Goal: Task Accomplishment & Management: Manage account settings

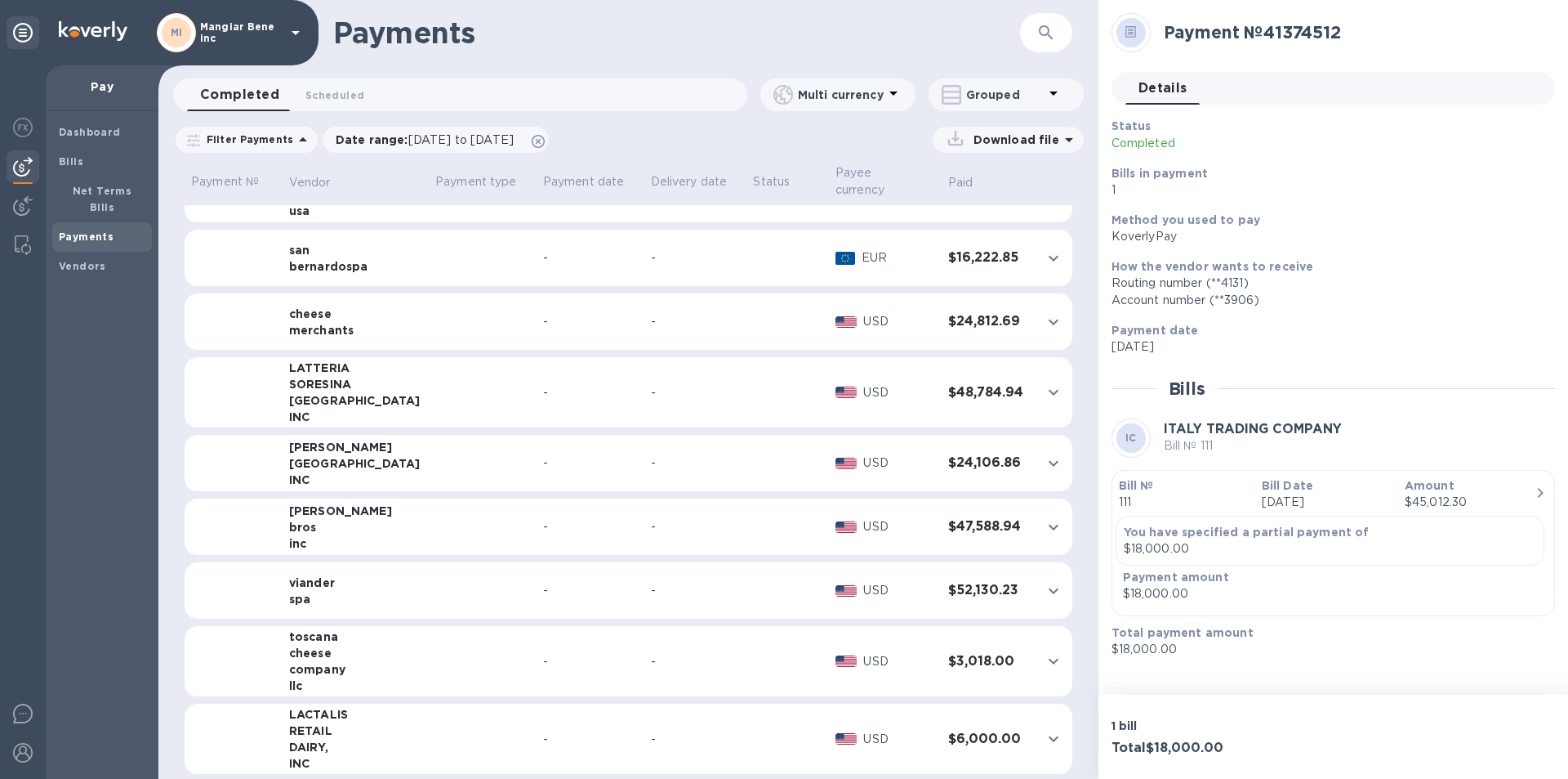
scroll to position [975, 0]
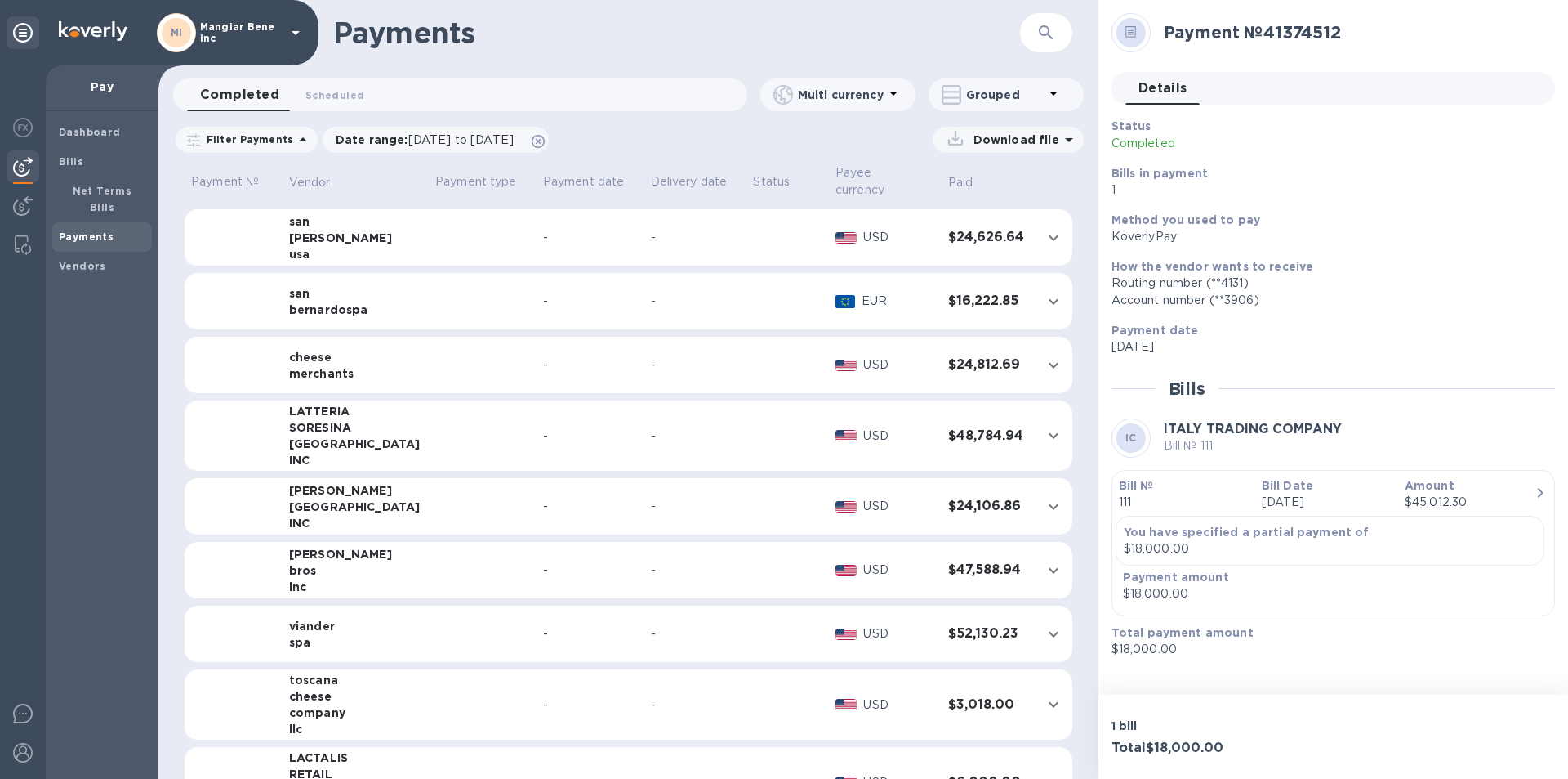
click at [297, 31] on icon at bounding box center [296, 33] width 8 height 4
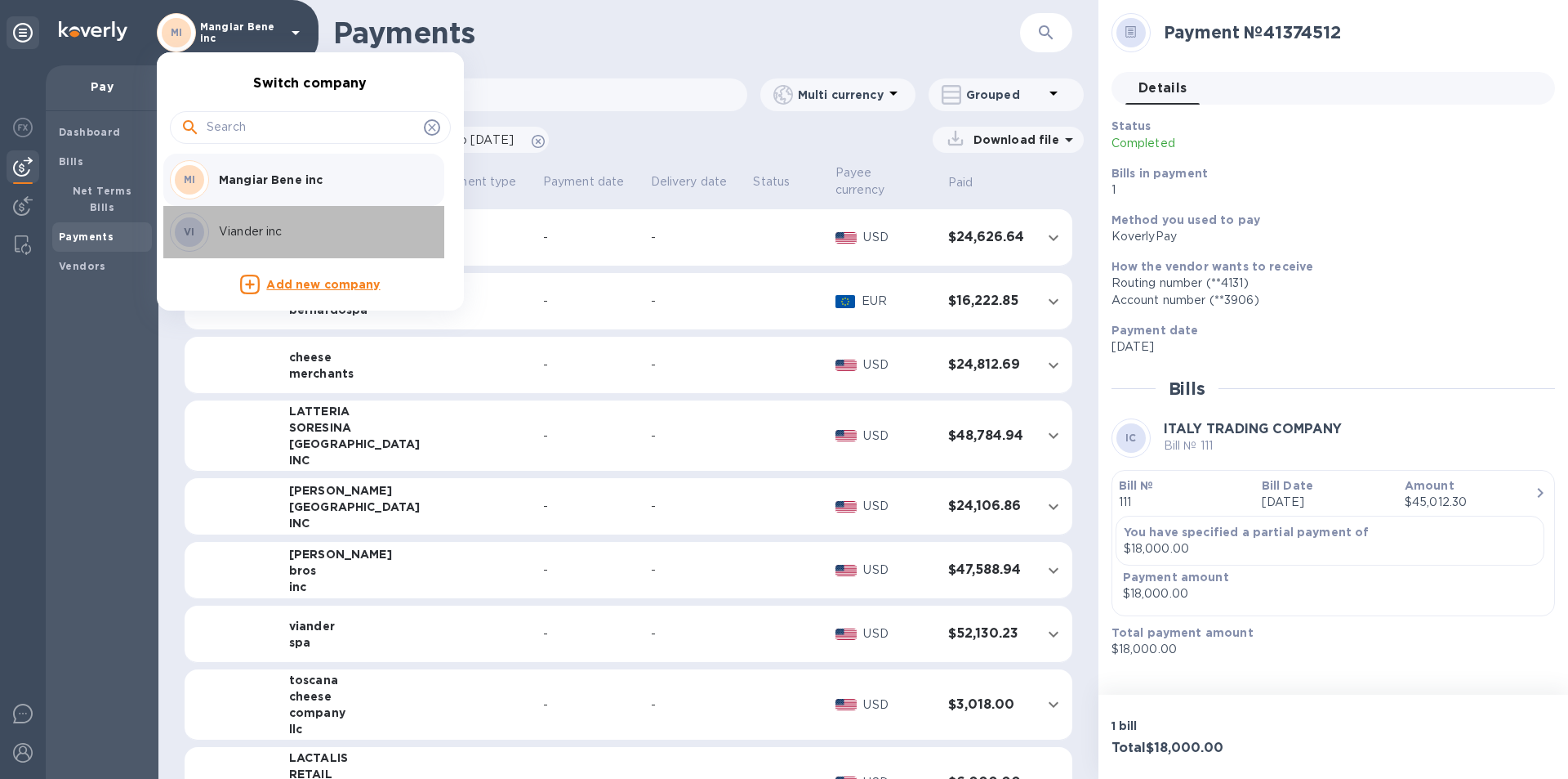
click at [286, 230] on p "Viander inc" at bounding box center [322, 231] width 206 height 17
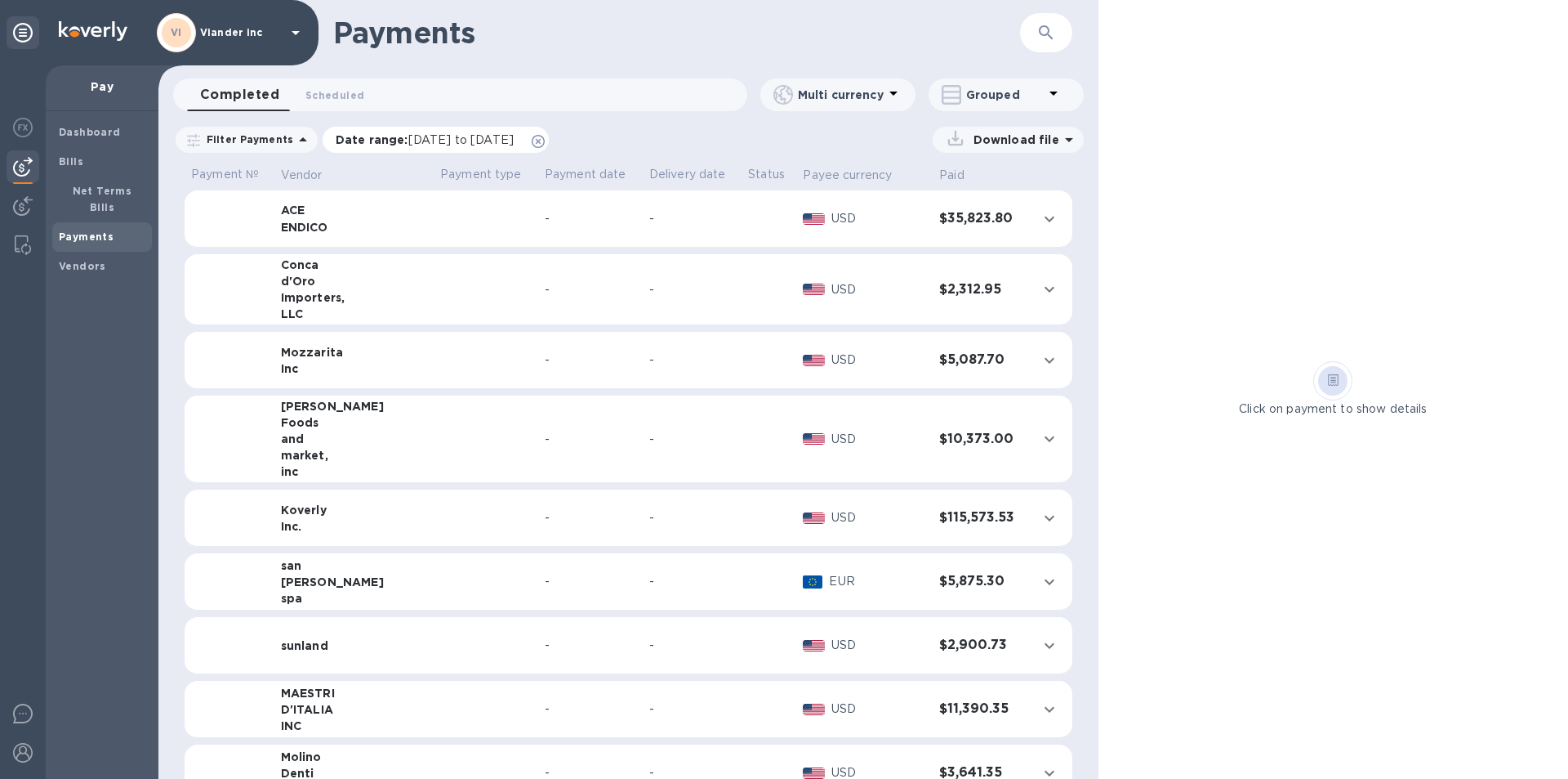
click at [453, 141] on span "[DATE] to [DATE]" at bounding box center [461, 140] width 105 height 13
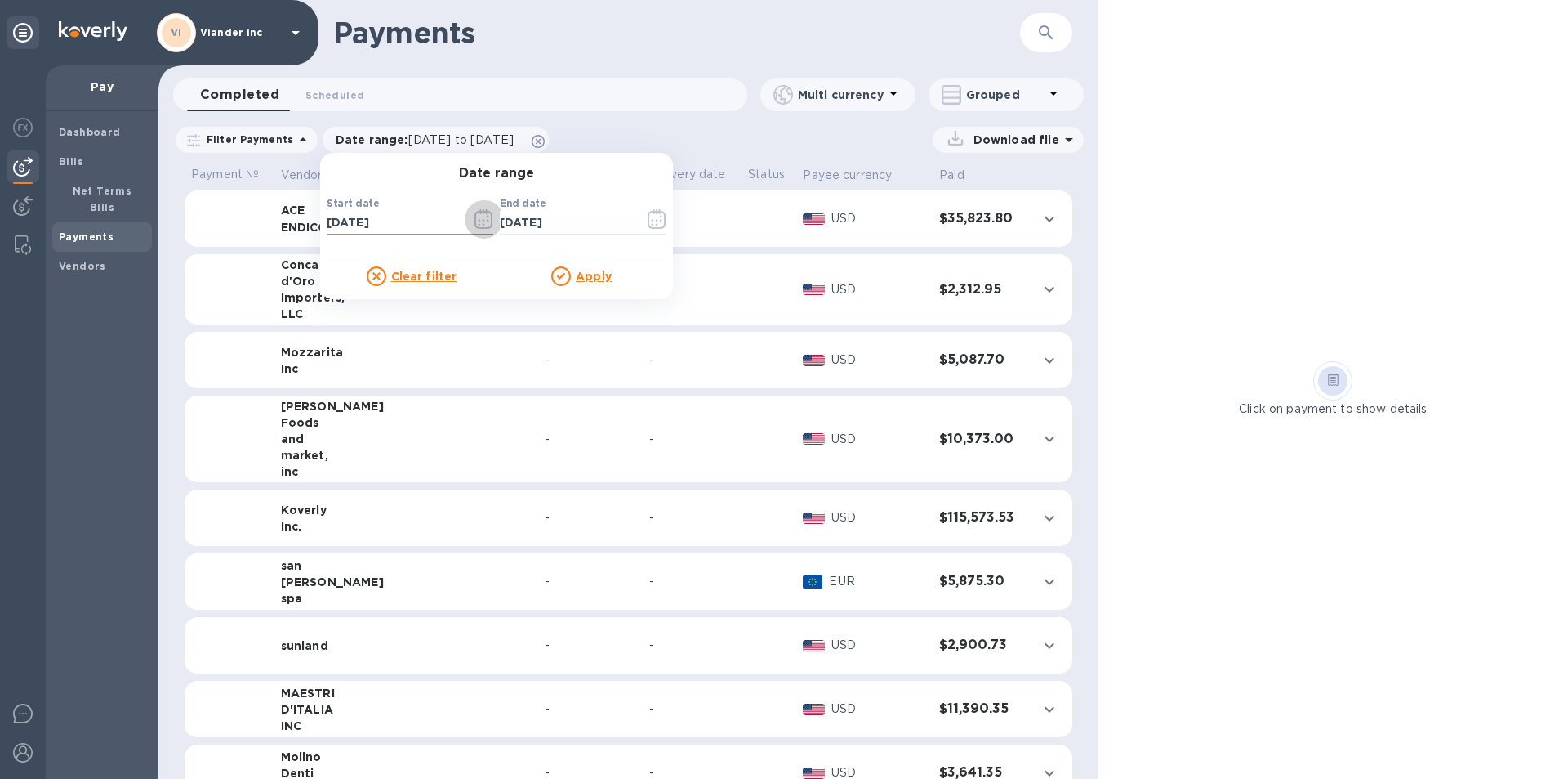
click at [476, 216] on icon "button" at bounding box center [484, 219] width 19 height 20
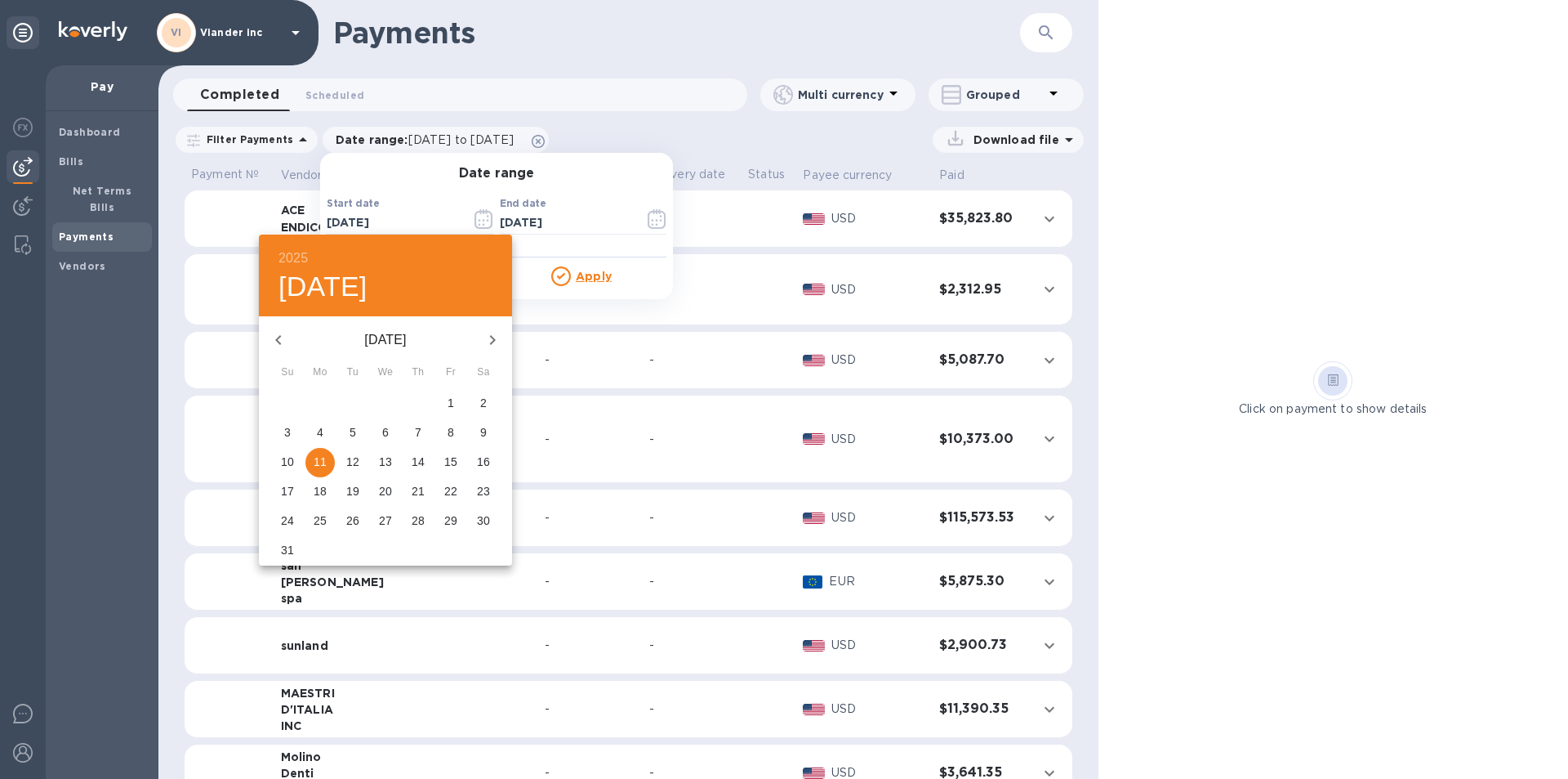
click at [279, 339] on icon "button" at bounding box center [279, 340] width 20 height 20
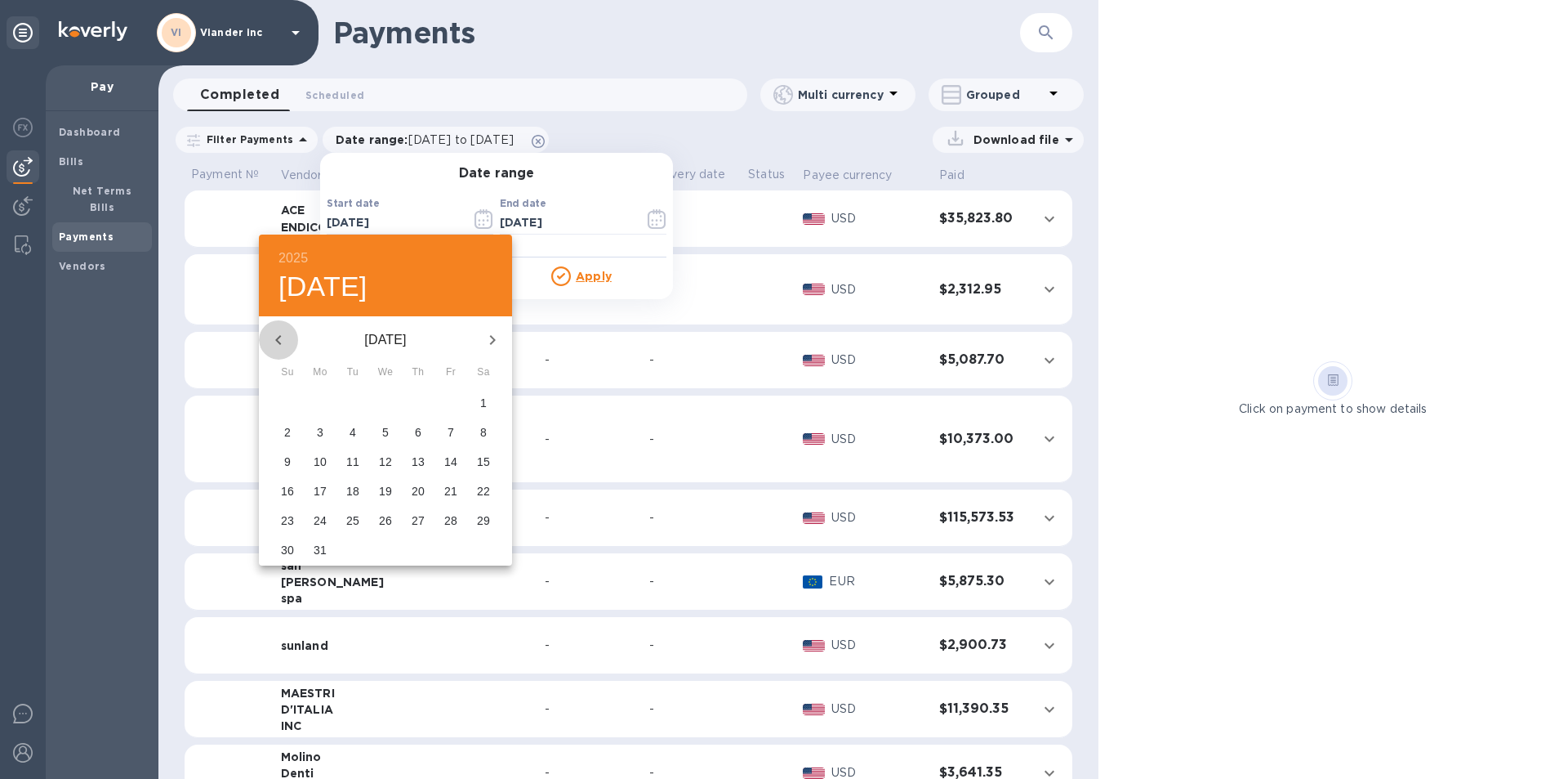
click at [279, 339] on icon "button" at bounding box center [279, 340] width 20 height 20
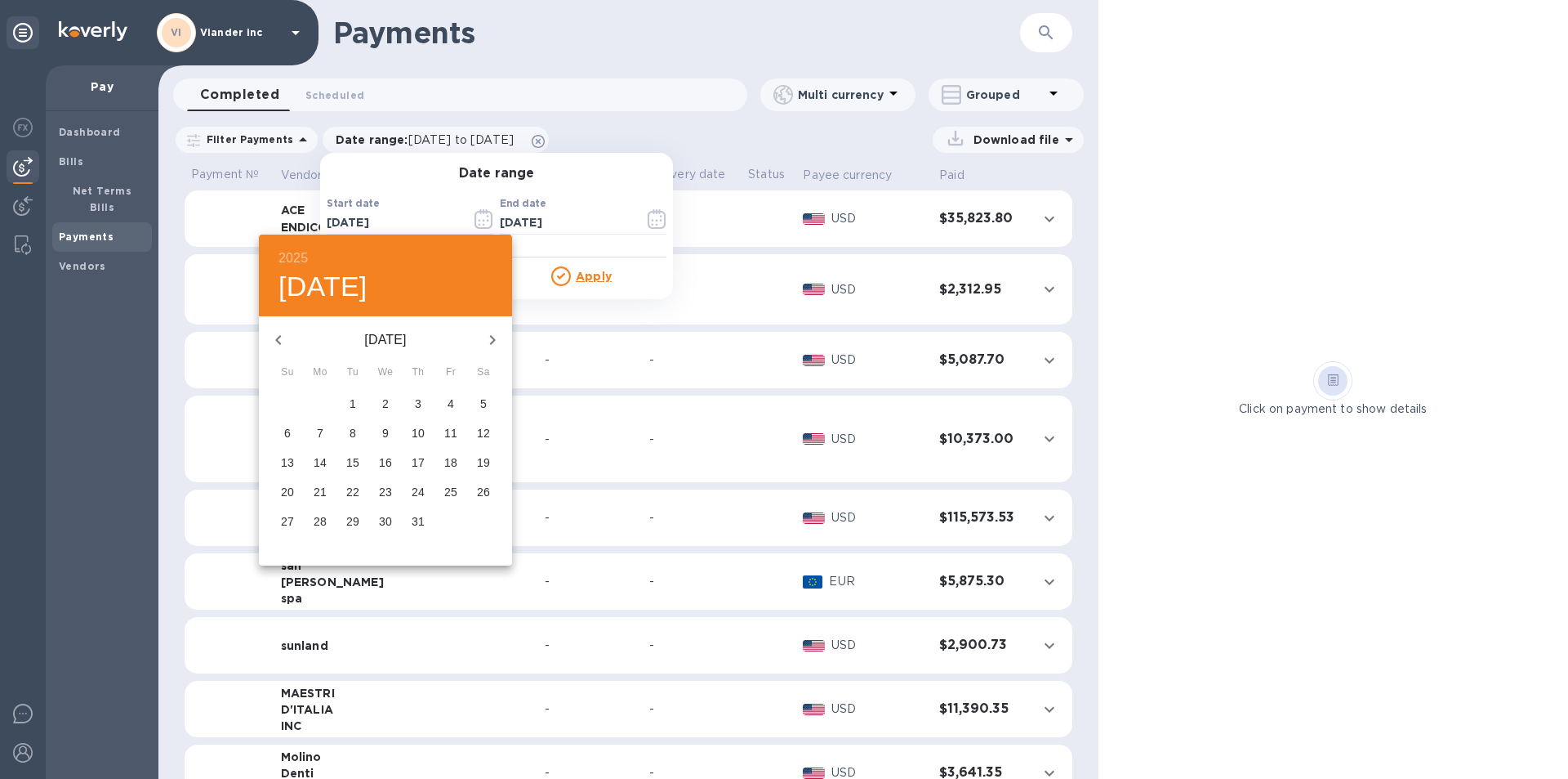
click at [279, 339] on icon "button" at bounding box center [279, 340] width 20 height 20
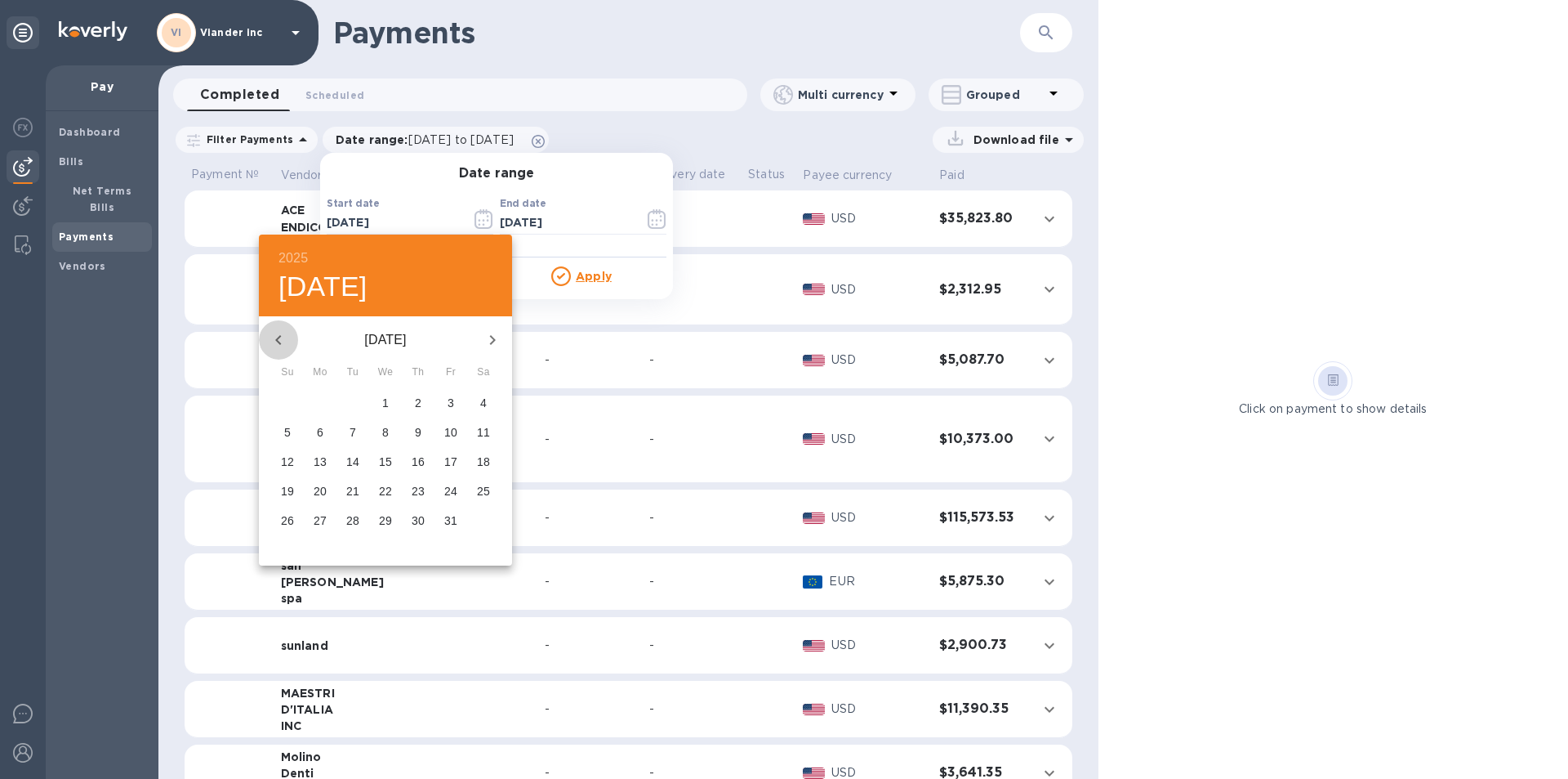
click at [279, 339] on icon "button" at bounding box center [279, 340] width 20 height 20
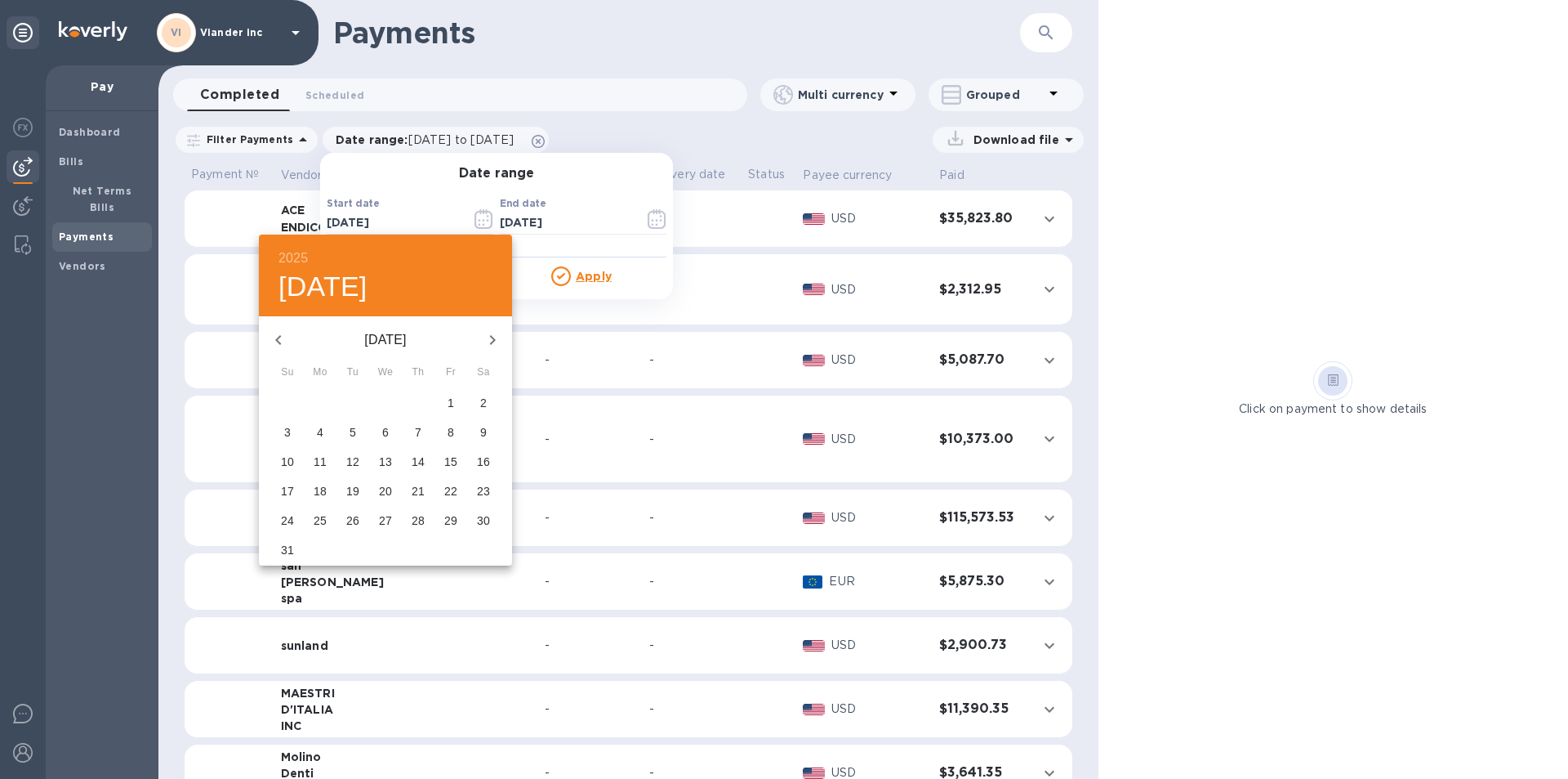
click at [457, 400] on span "1" at bounding box center [451, 403] width 29 height 16
type input "12/01/2023"
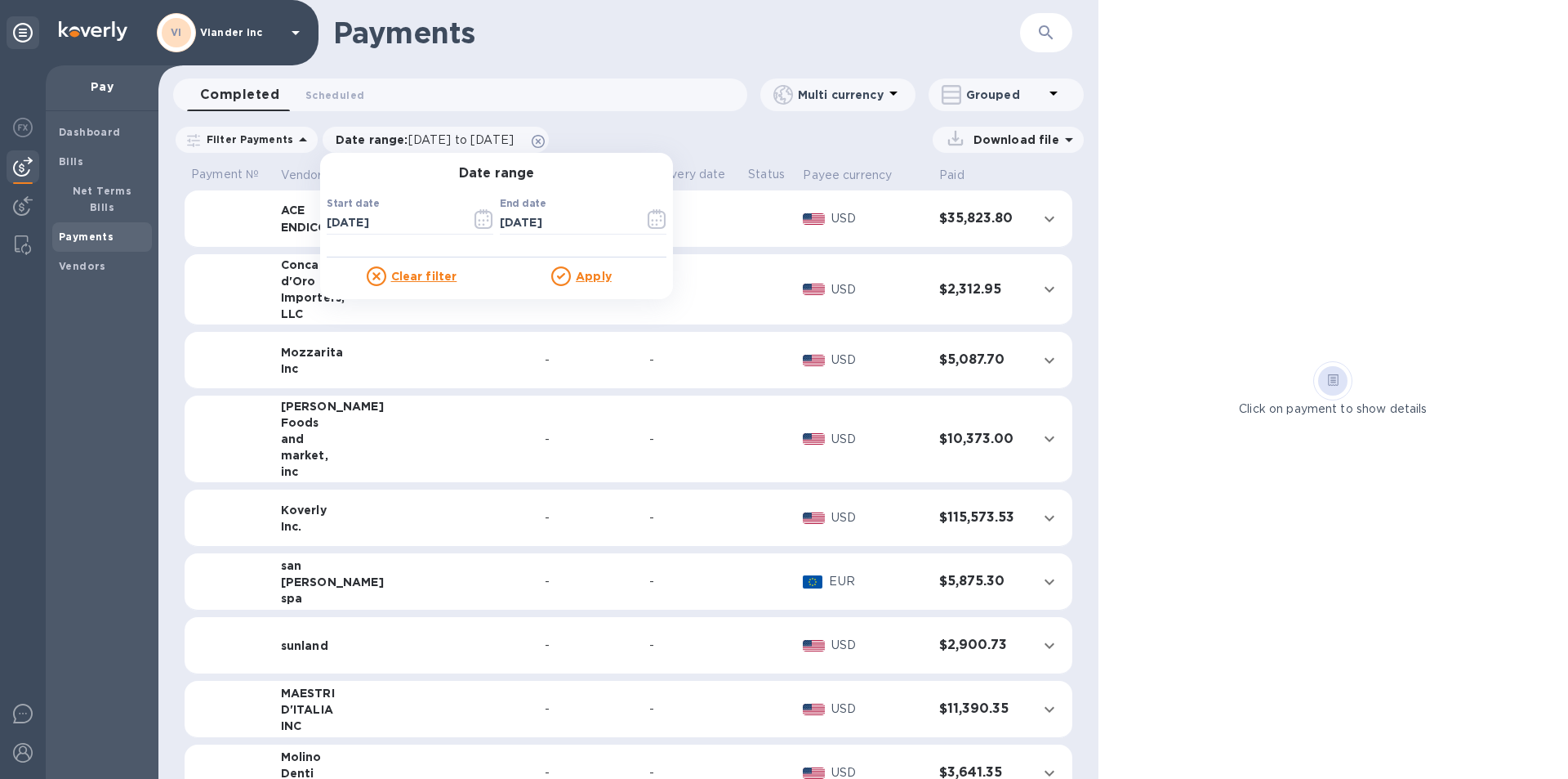
click at [591, 280] on u "Apply" at bounding box center [594, 276] width 36 height 13
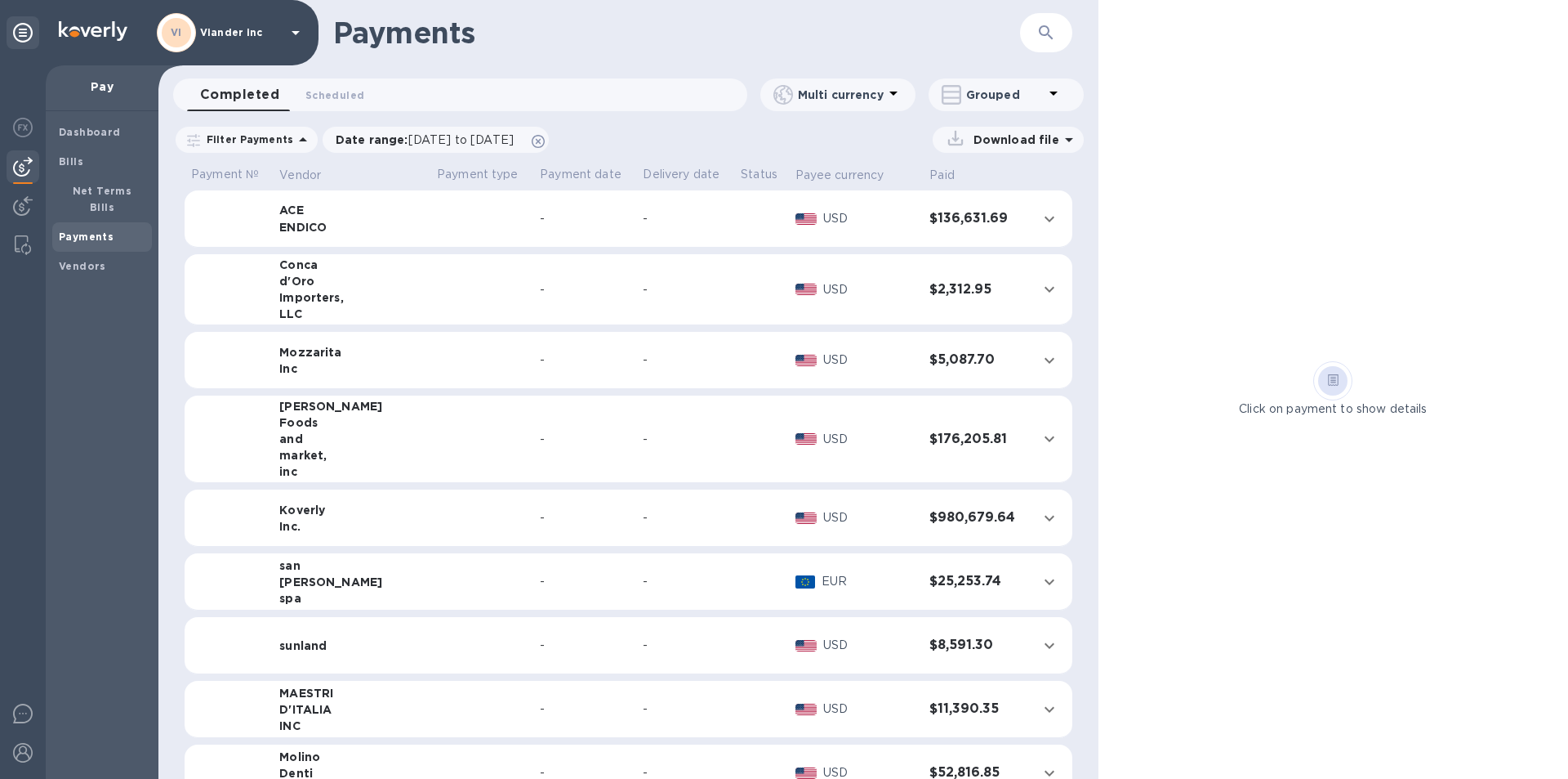
click at [1069, 137] on icon at bounding box center [1070, 140] width 20 height 20
click at [969, 205] on p "Payments detailed" at bounding box center [996, 207] width 143 height 16
click at [851, 211] on p "XLSX file" at bounding box center [838, 212] width 55 height 16
click at [474, 219] on td at bounding box center [482, 219] width 103 height 57
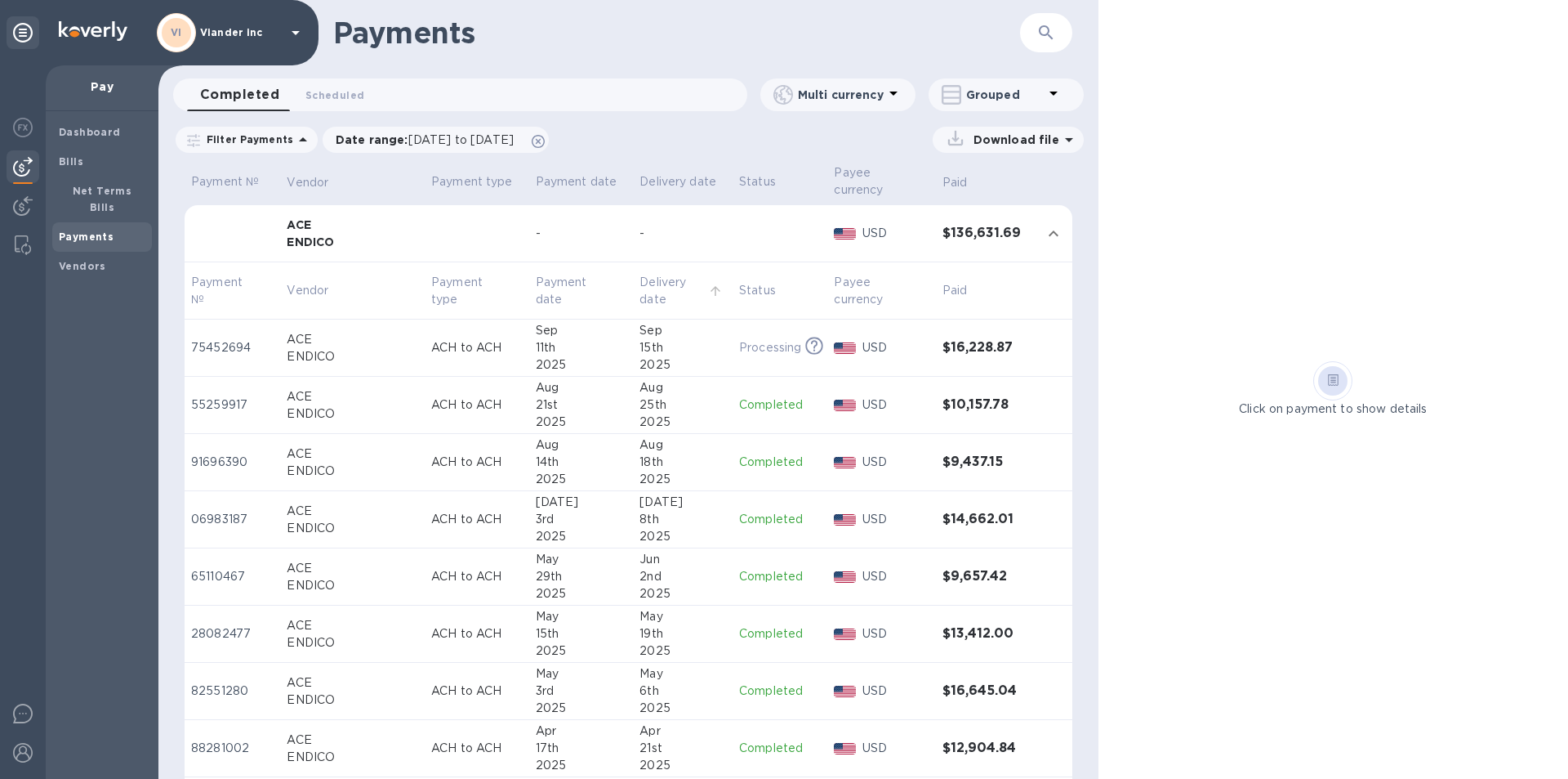
click at [670, 300] on p "Delivery date" at bounding box center [672, 291] width 65 height 34
click at [351, 99] on span "Scheduled 0" at bounding box center [335, 95] width 59 height 17
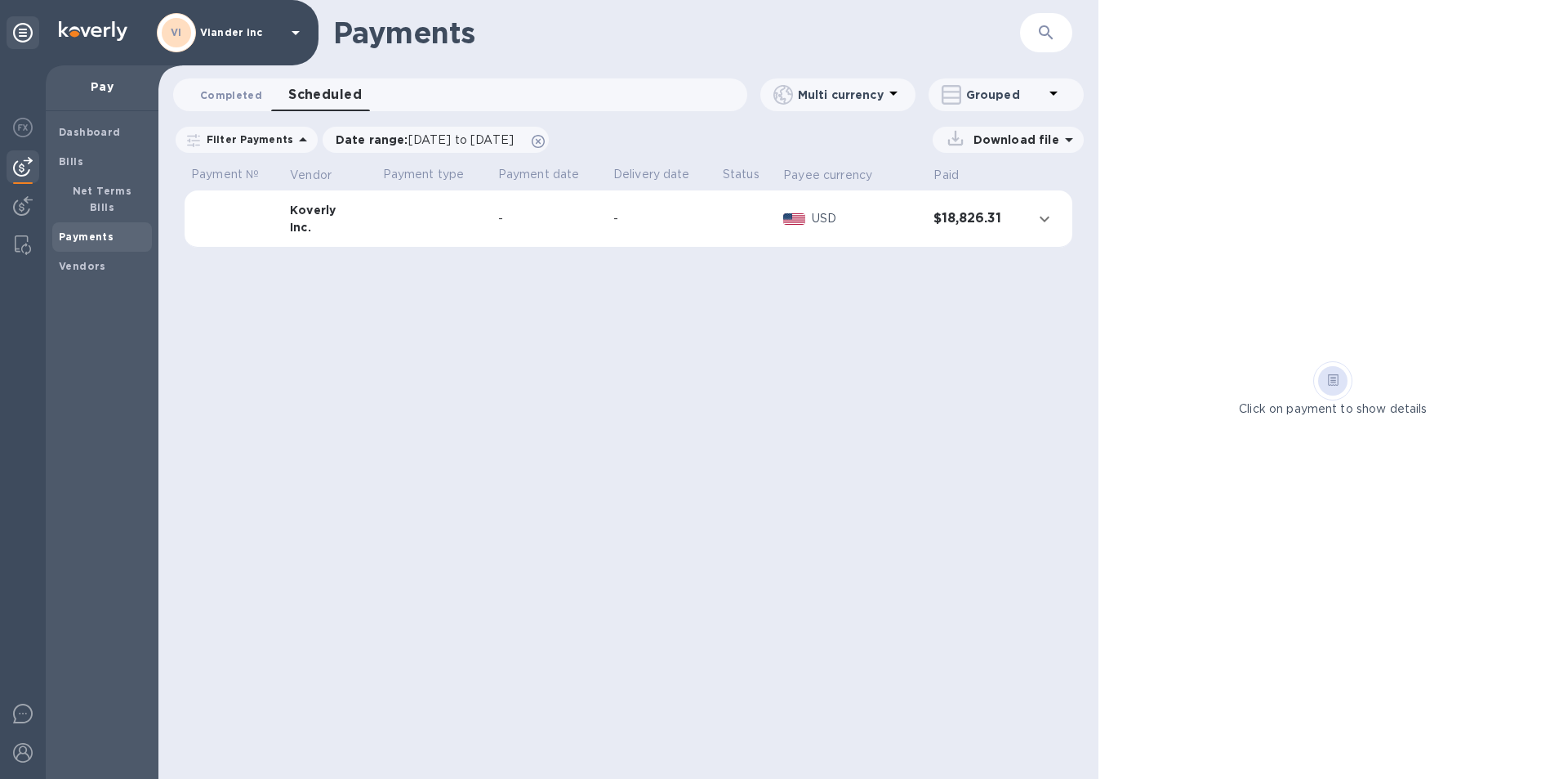
click at [243, 98] on span "Completed 0" at bounding box center [231, 95] width 62 height 17
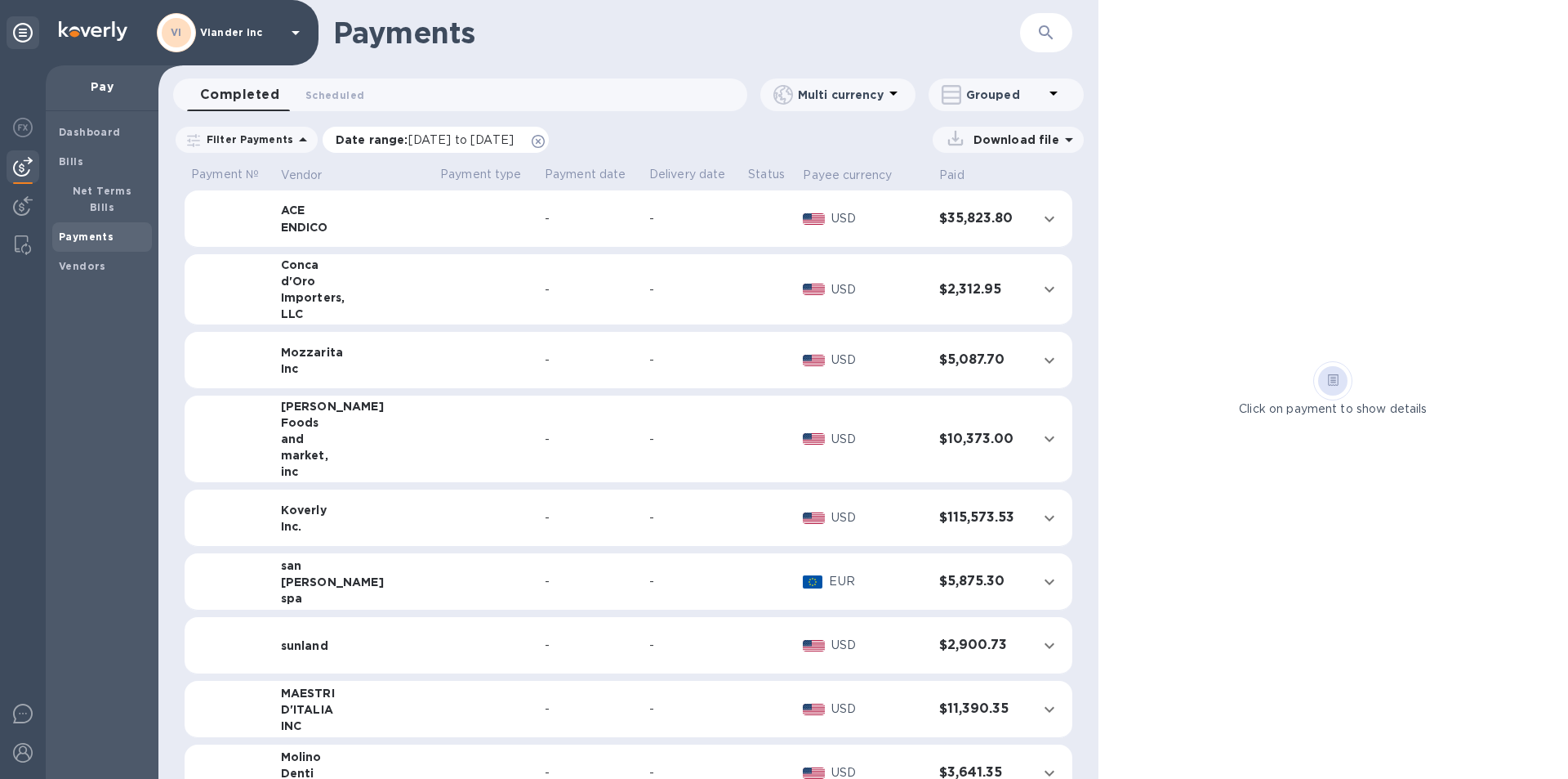
click at [465, 138] on span "08/11/2025 to 09/12/2025" at bounding box center [461, 140] width 105 height 13
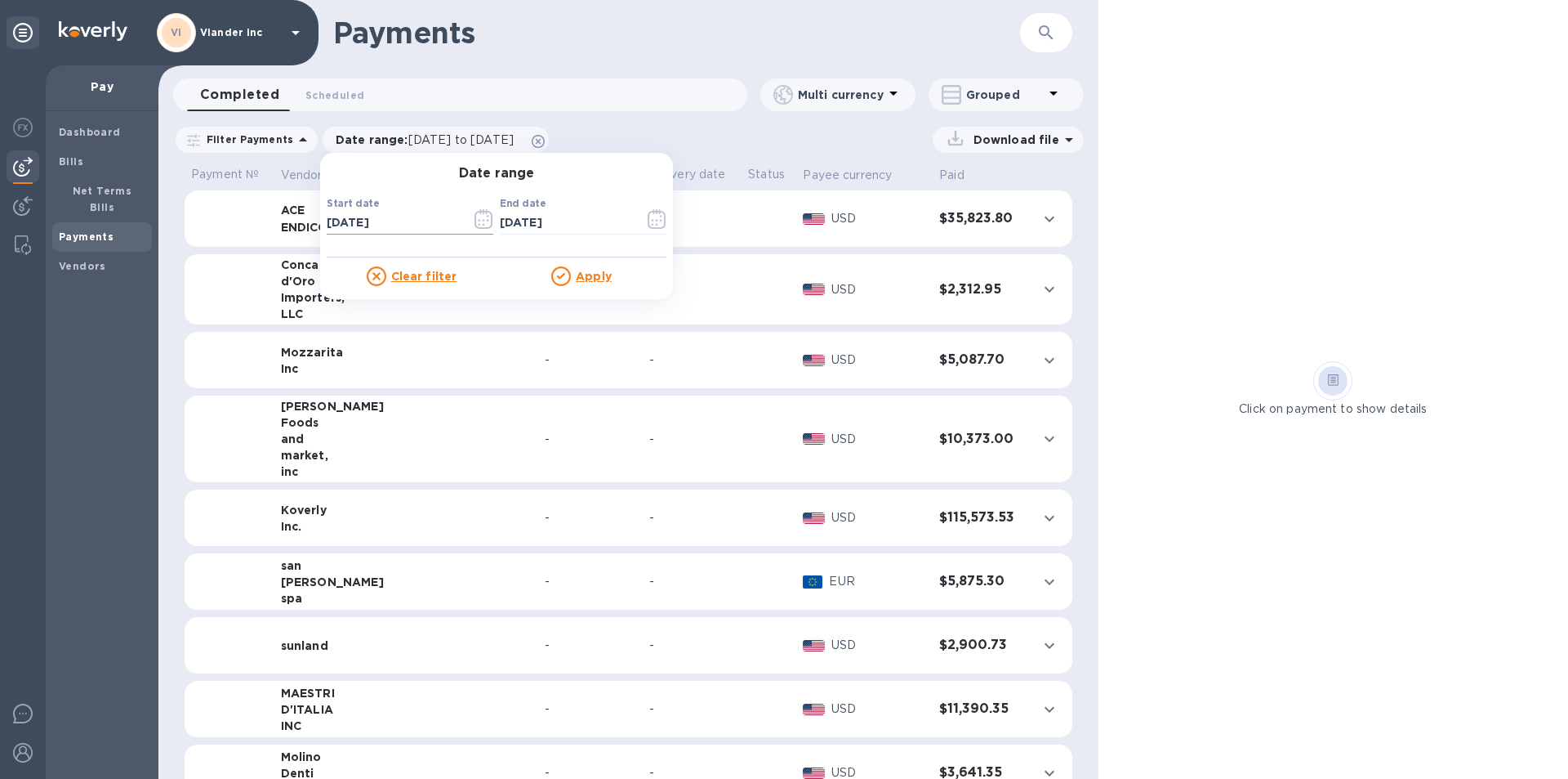
click at [476, 217] on icon "button" at bounding box center [484, 219] width 19 height 20
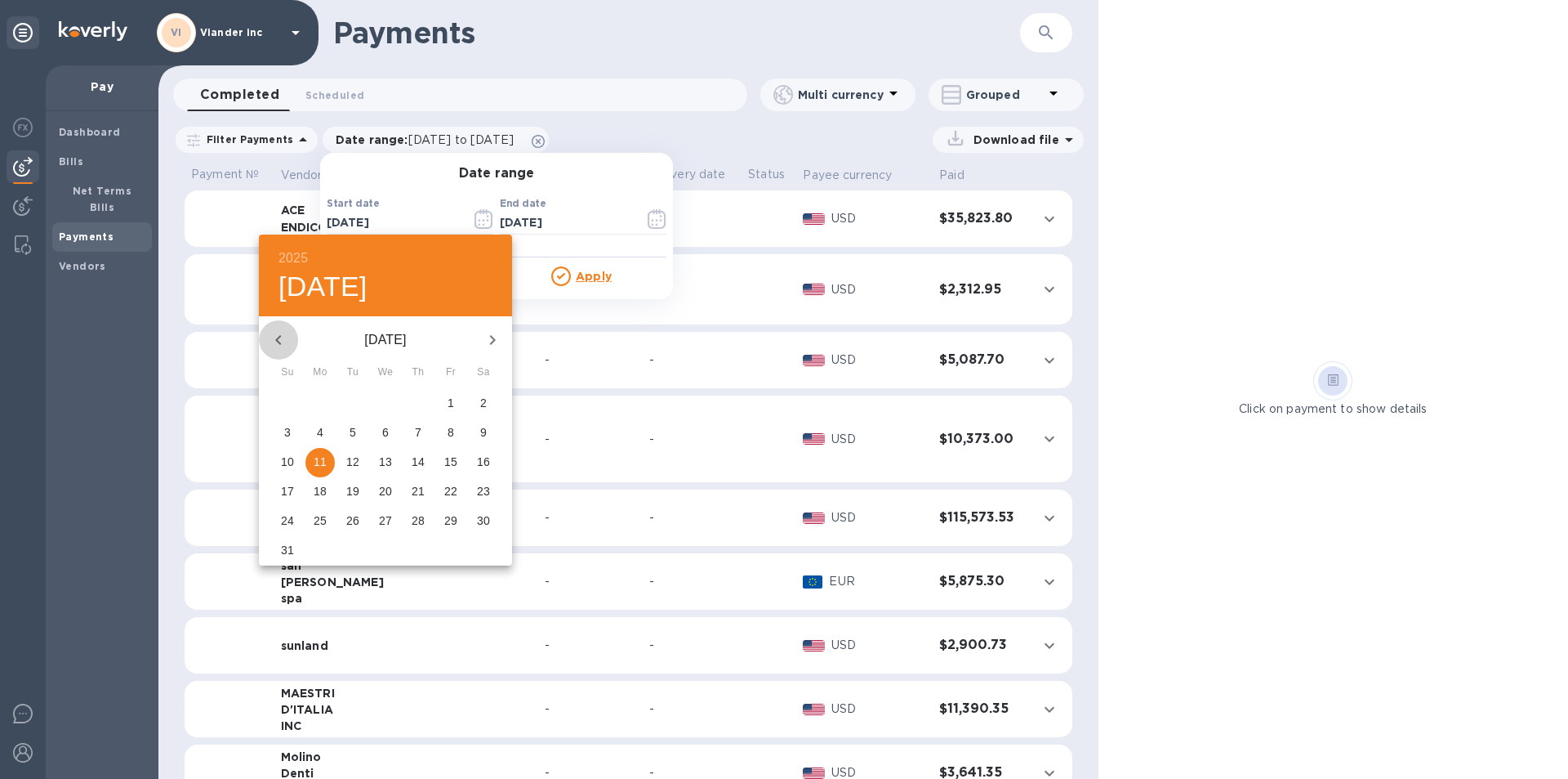
click at [282, 342] on icon "button" at bounding box center [279, 340] width 20 height 20
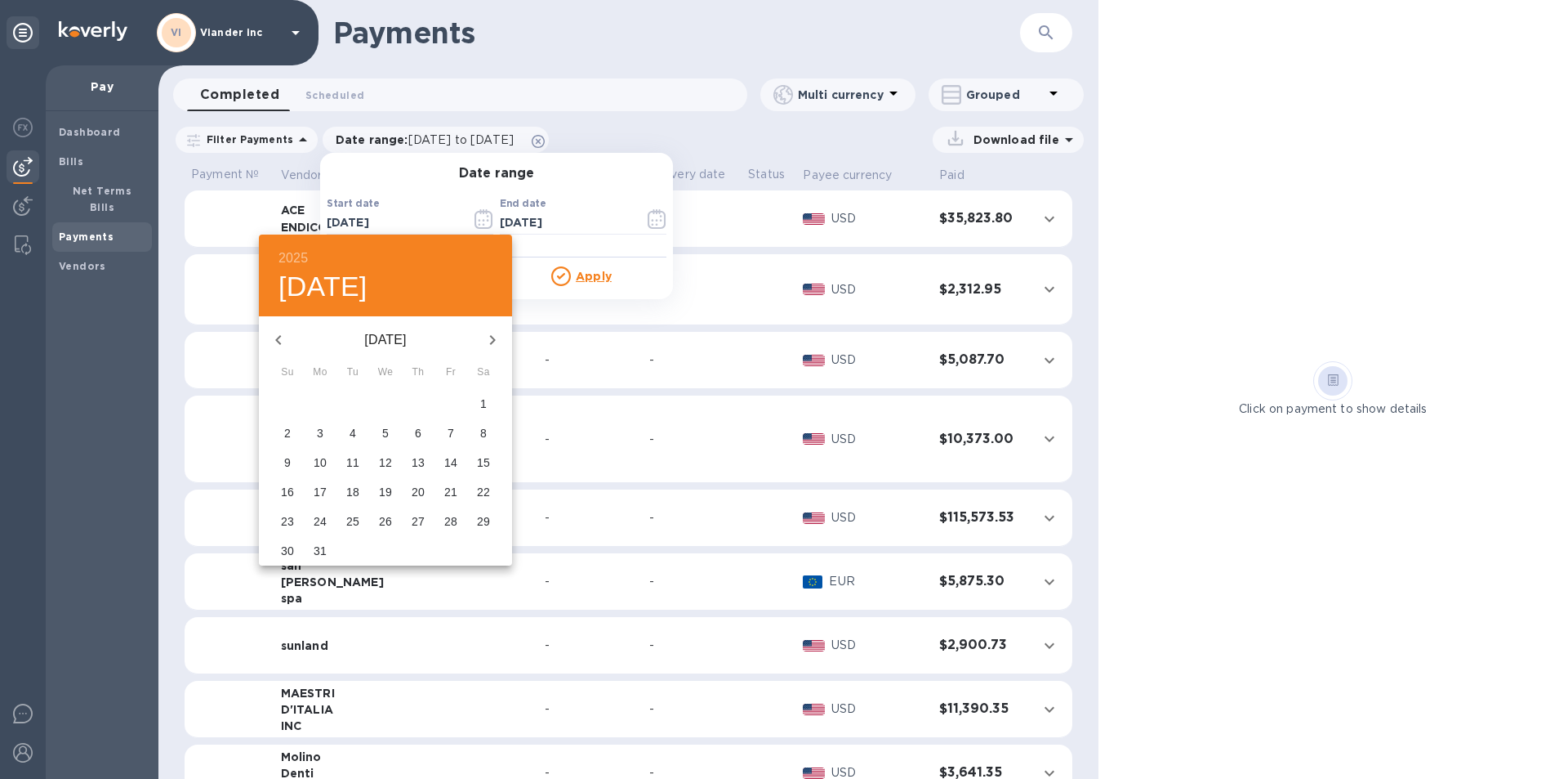
click at [282, 342] on icon "button" at bounding box center [279, 340] width 20 height 20
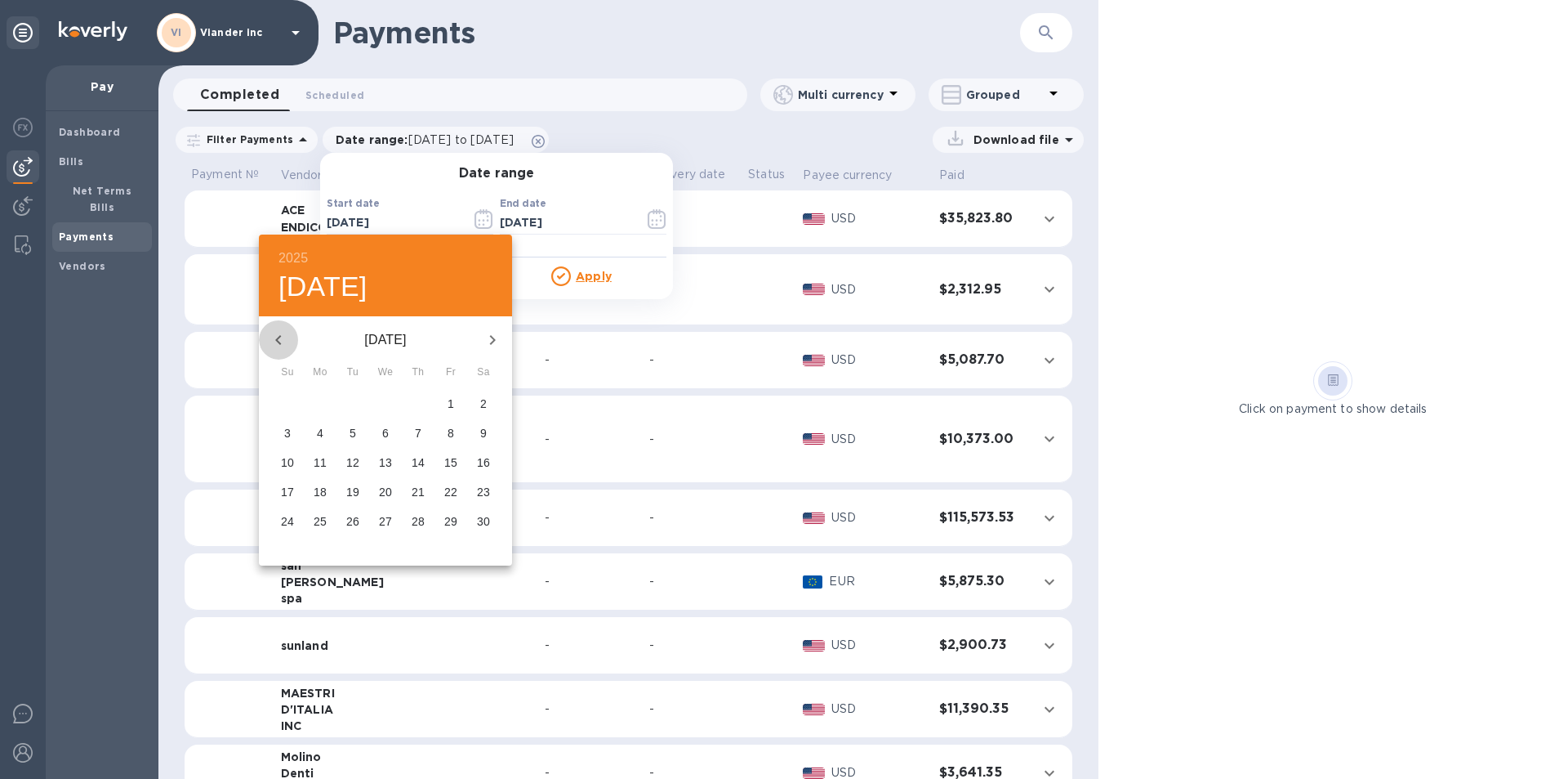
click at [282, 342] on icon "button" at bounding box center [279, 340] width 20 height 20
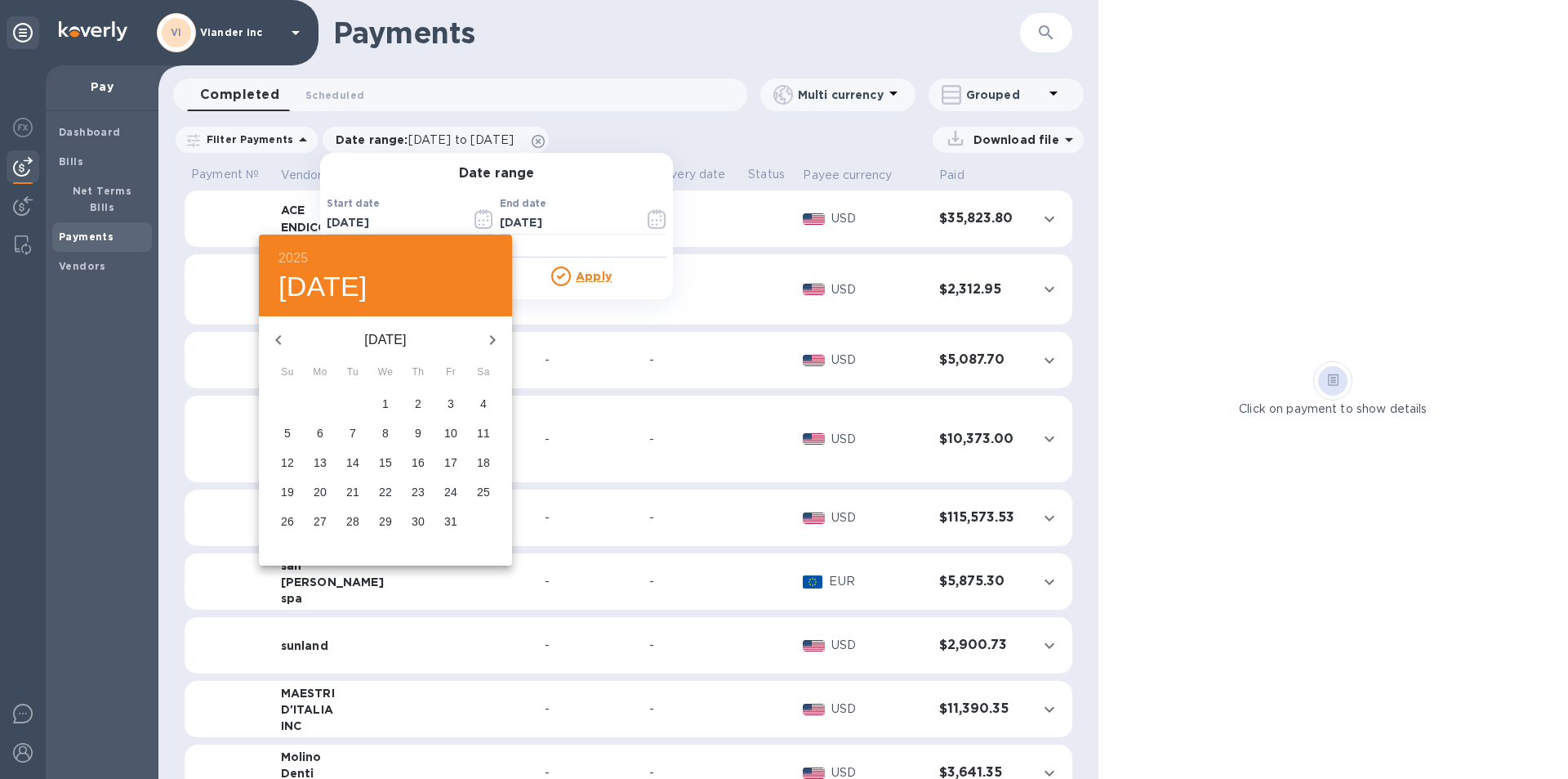
click at [282, 342] on icon "button" at bounding box center [279, 340] width 20 height 20
click at [282, 342] on icon "button" at bounding box center [279, 340] width 20 height 20
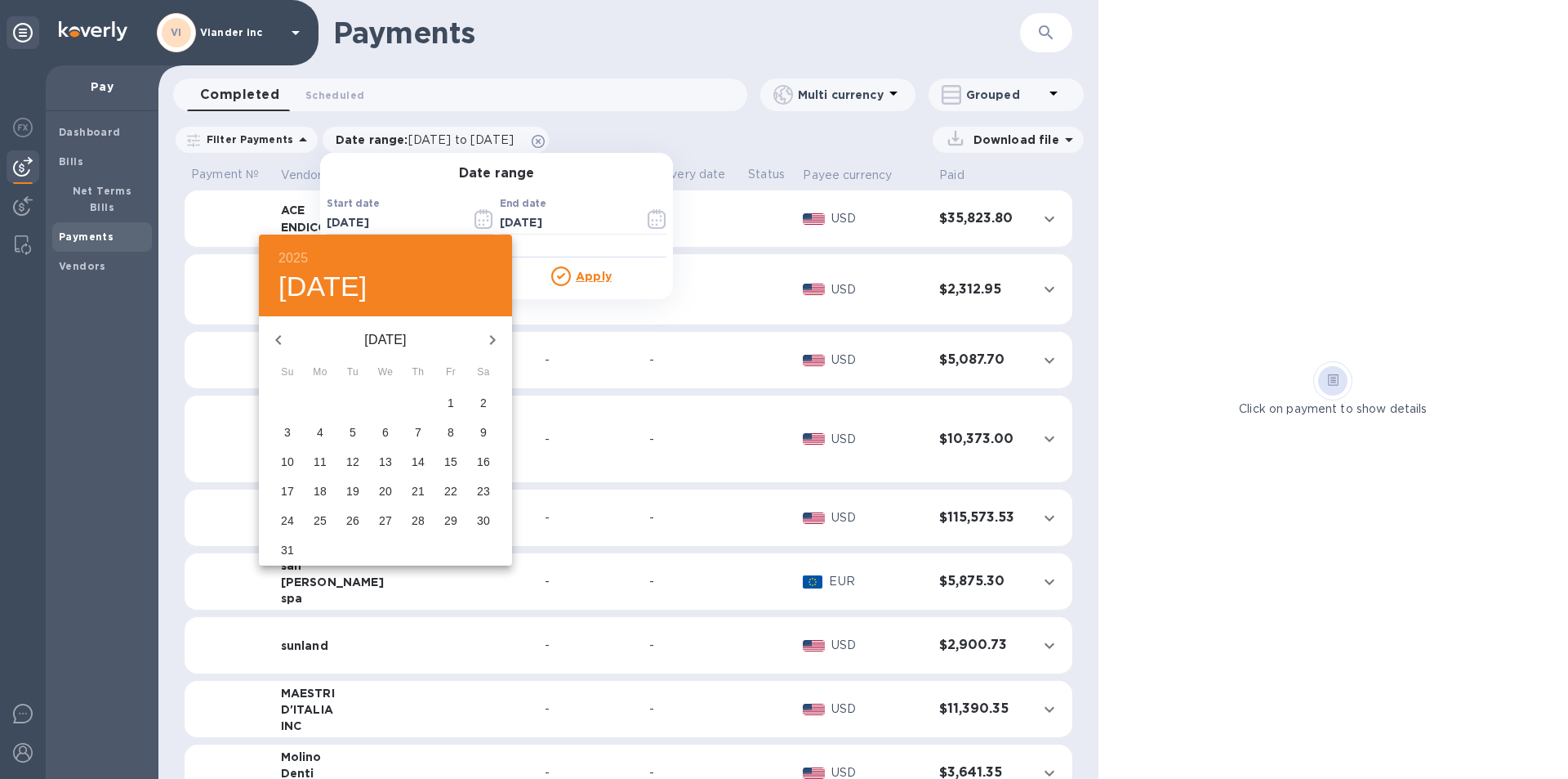
click at [449, 396] on p "1" at bounding box center [451, 403] width 7 height 16
type input "12/01/2023"
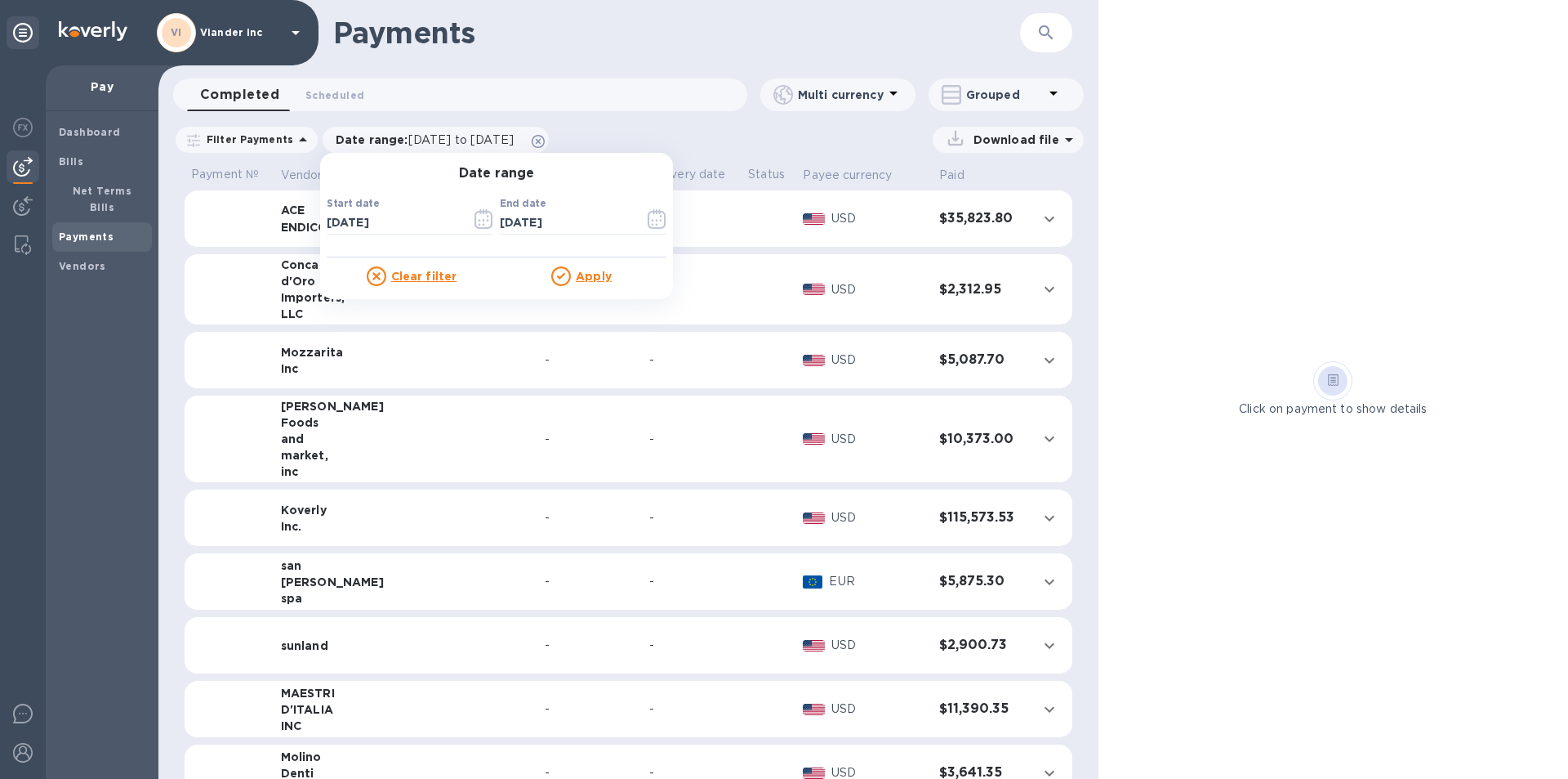
click at [585, 271] on u "Apply" at bounding box center [594, 276] width 36 height 13
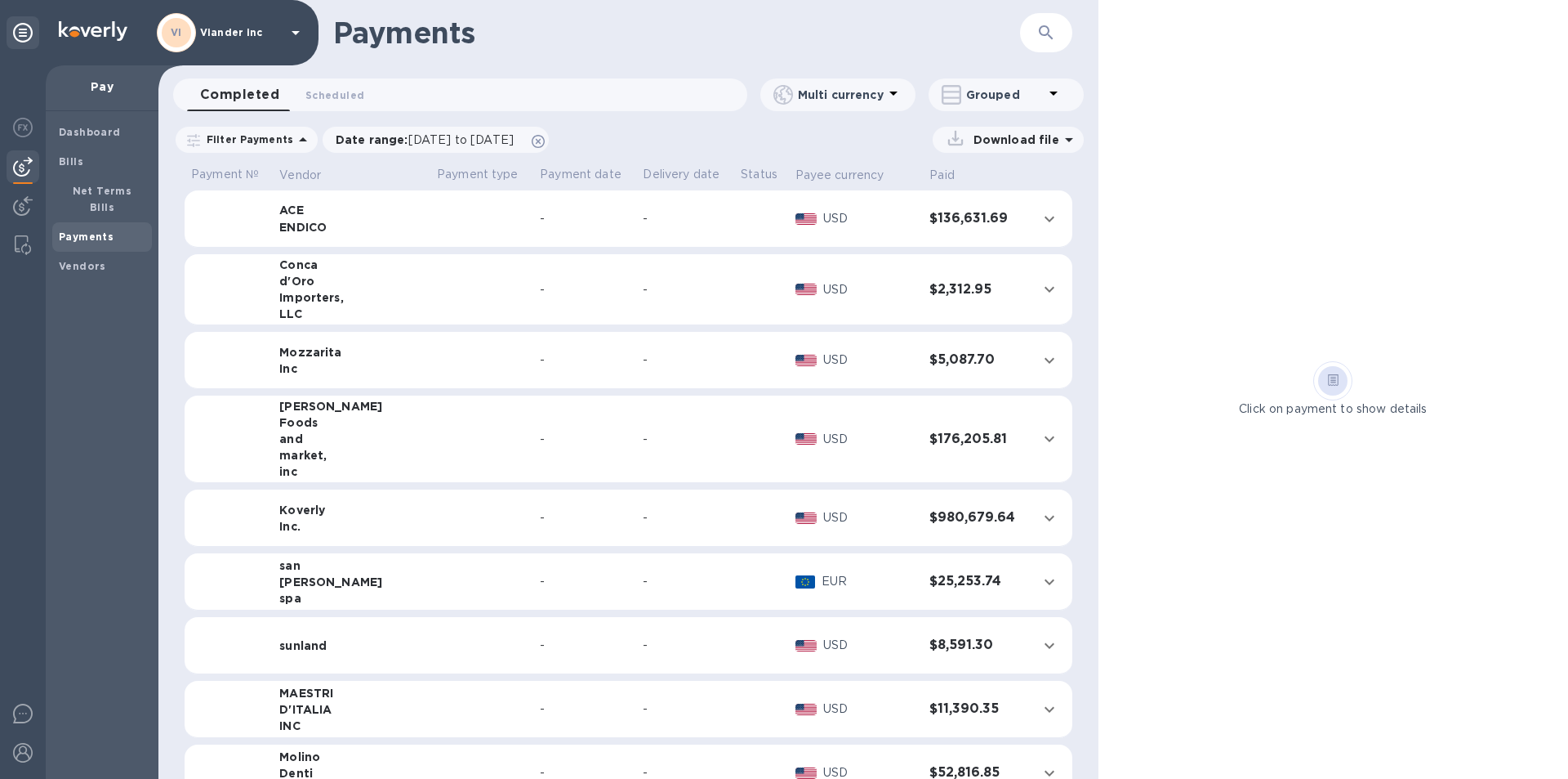
click at [386, 205] on div "ACE" at bounding box center [351, 210] width 145 height 16
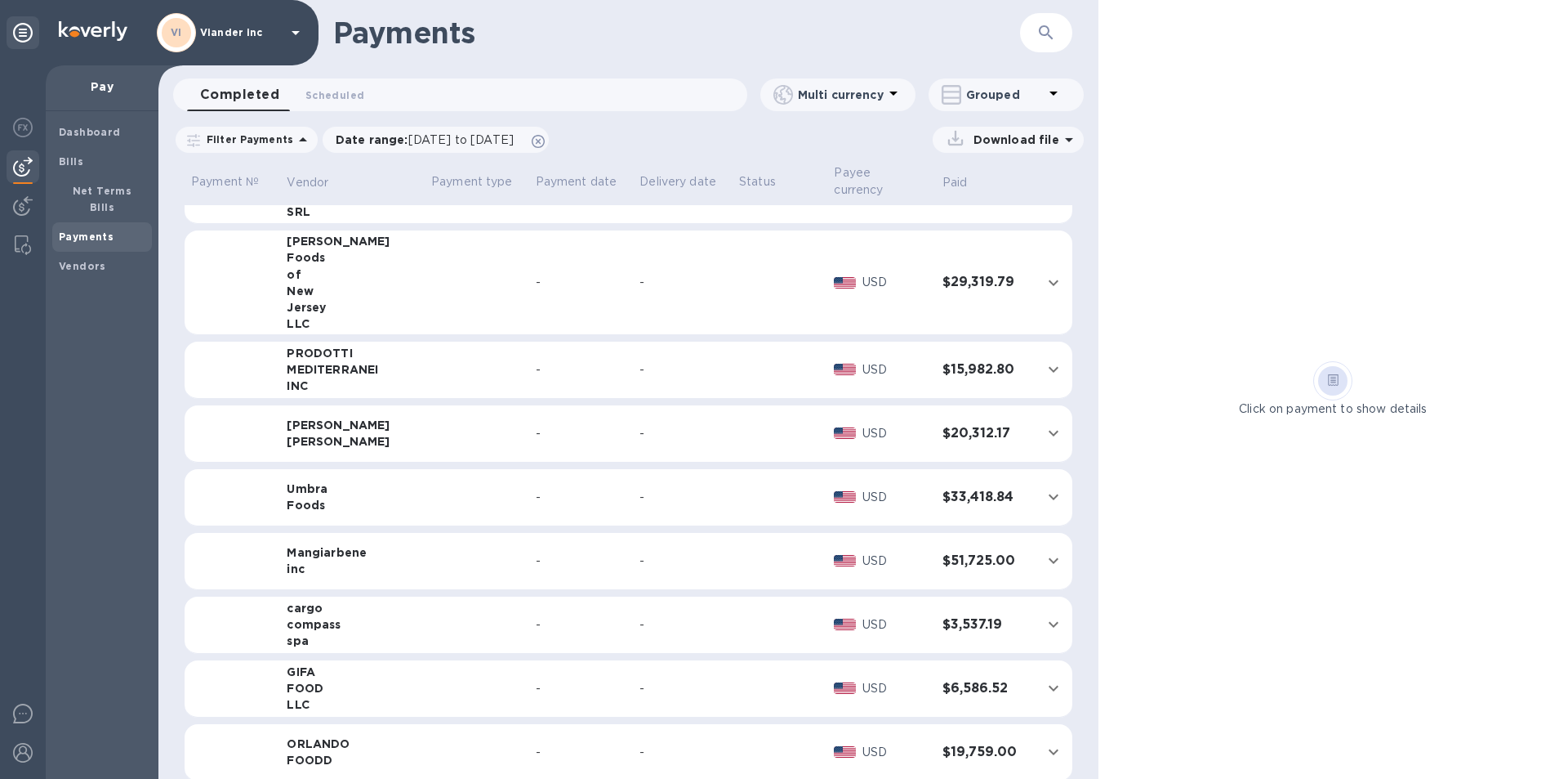
scroll to position [1913, 0]
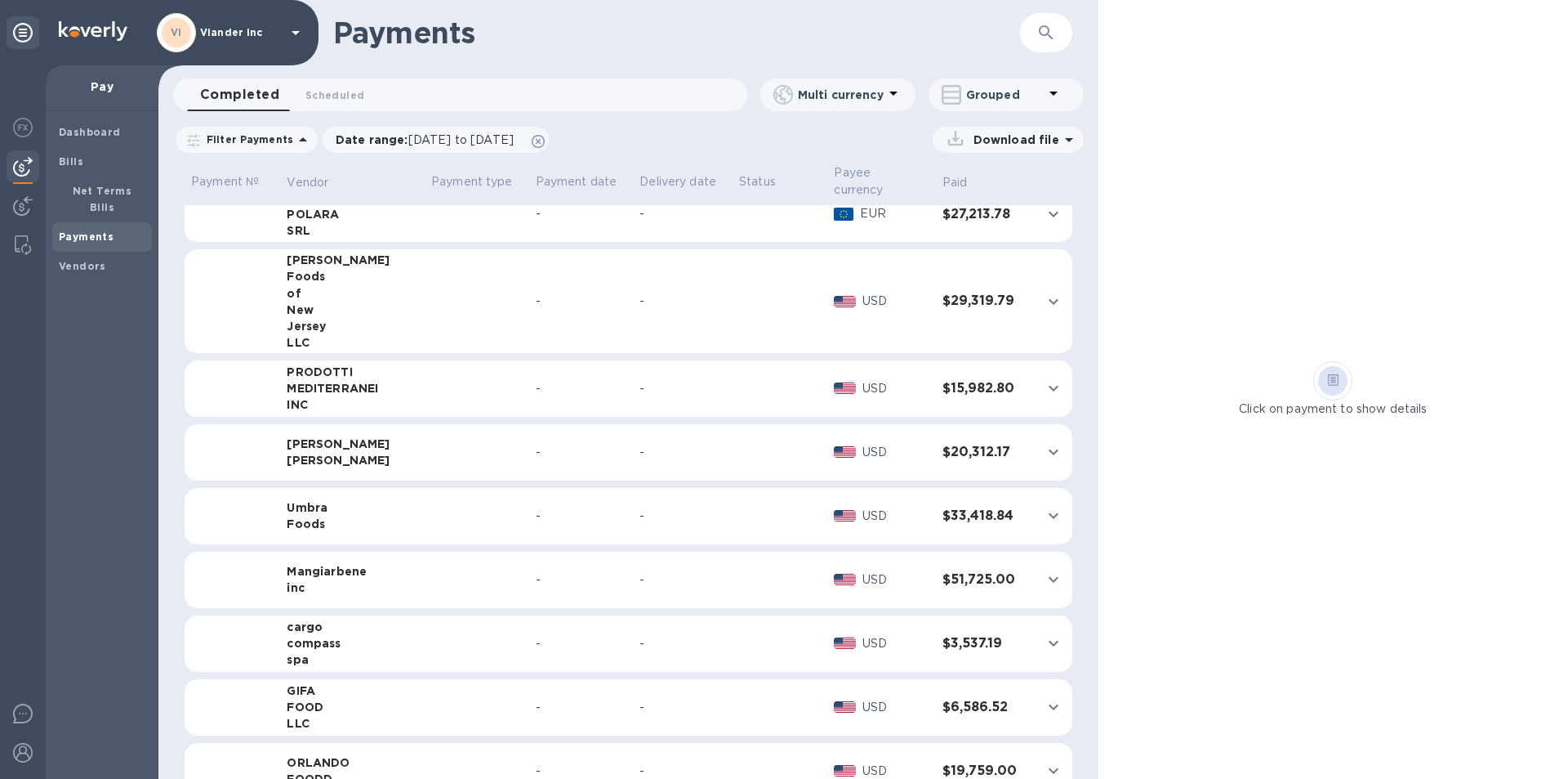
click at [775, 449] on td at bounding box center [780, 453] width 95 height 57
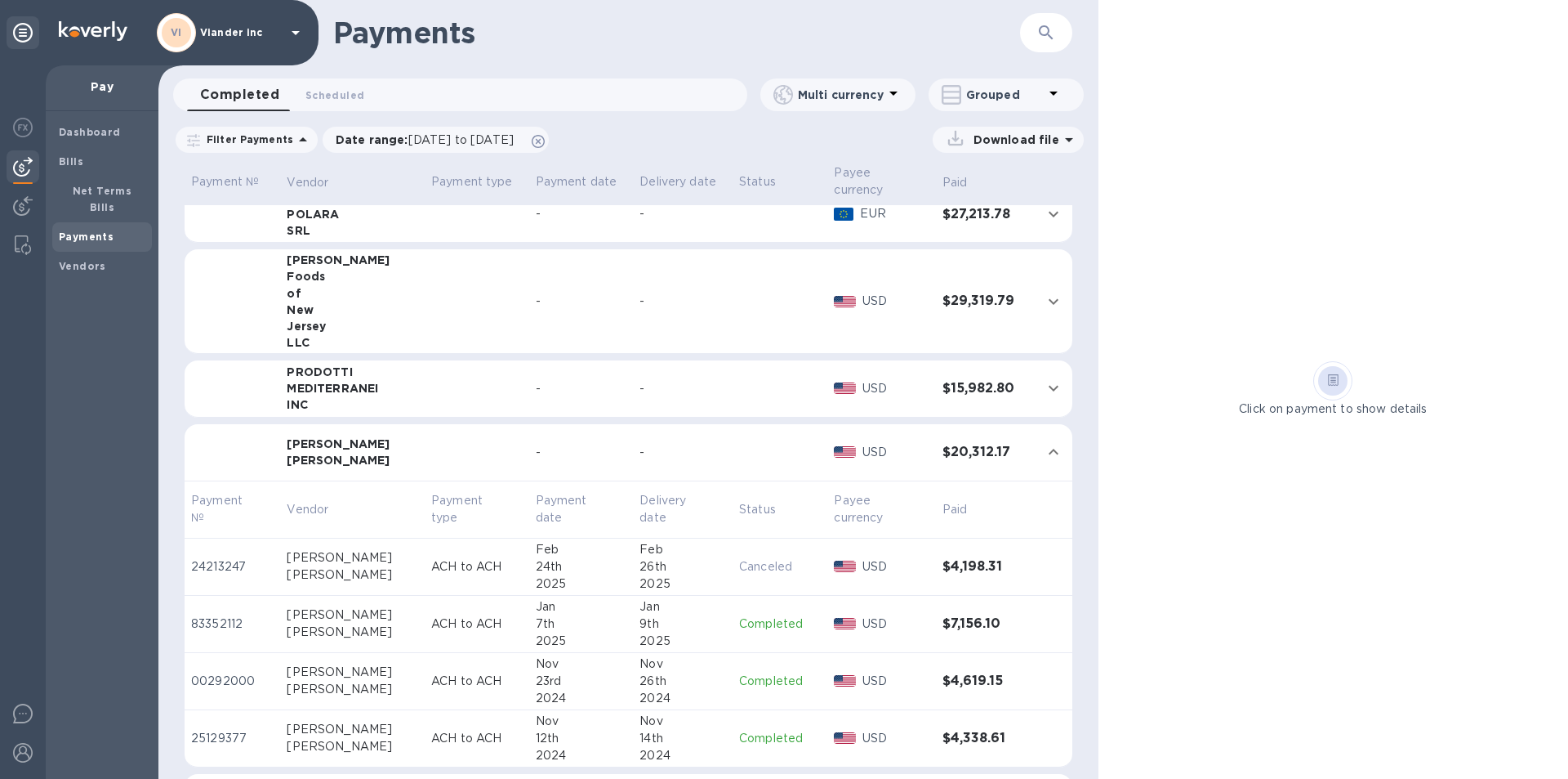
scroll to position [1995, 0]
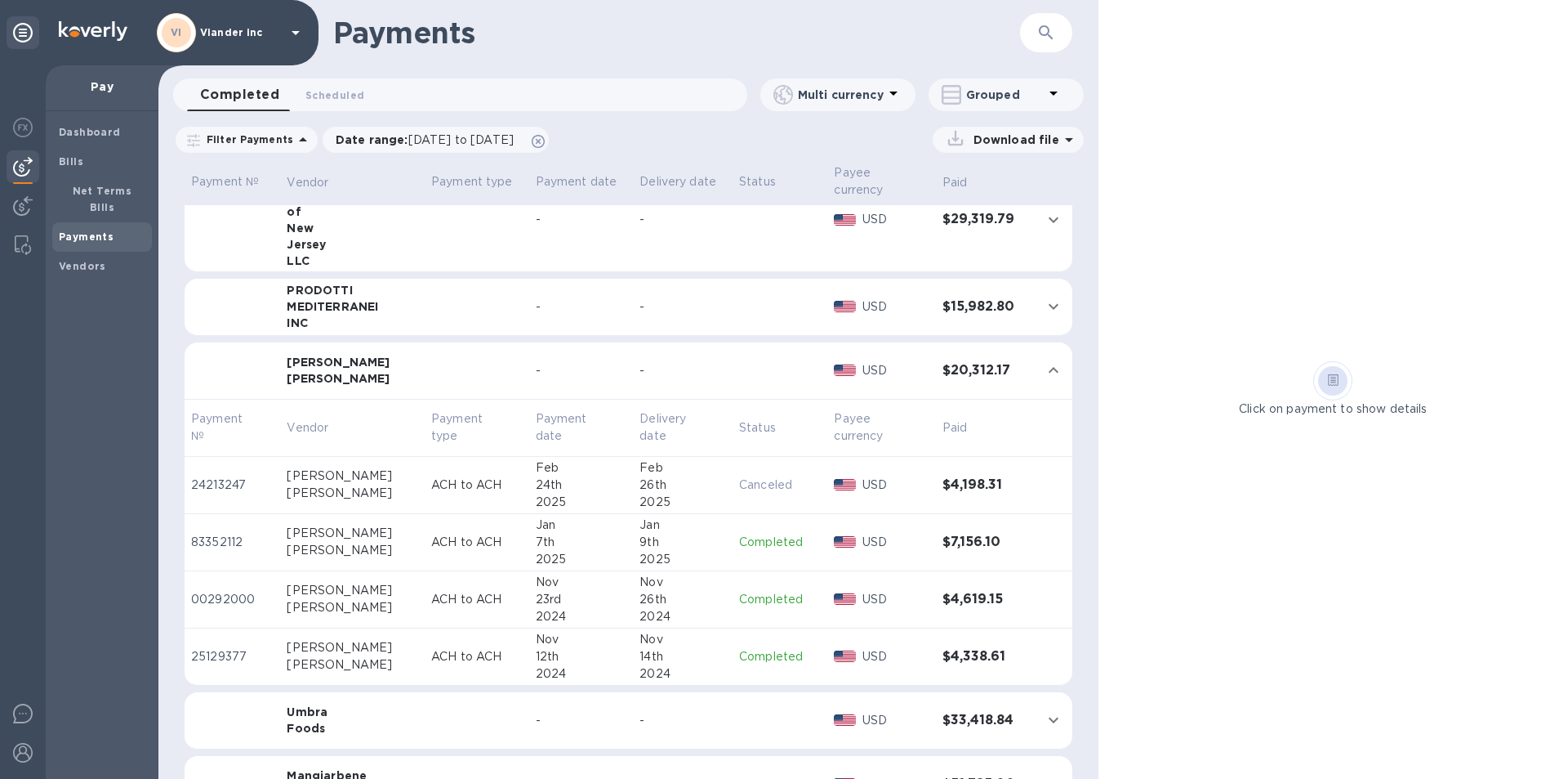
click at [536, 486] on div "24th" at bounding box center [582, 485] width 92 height 17
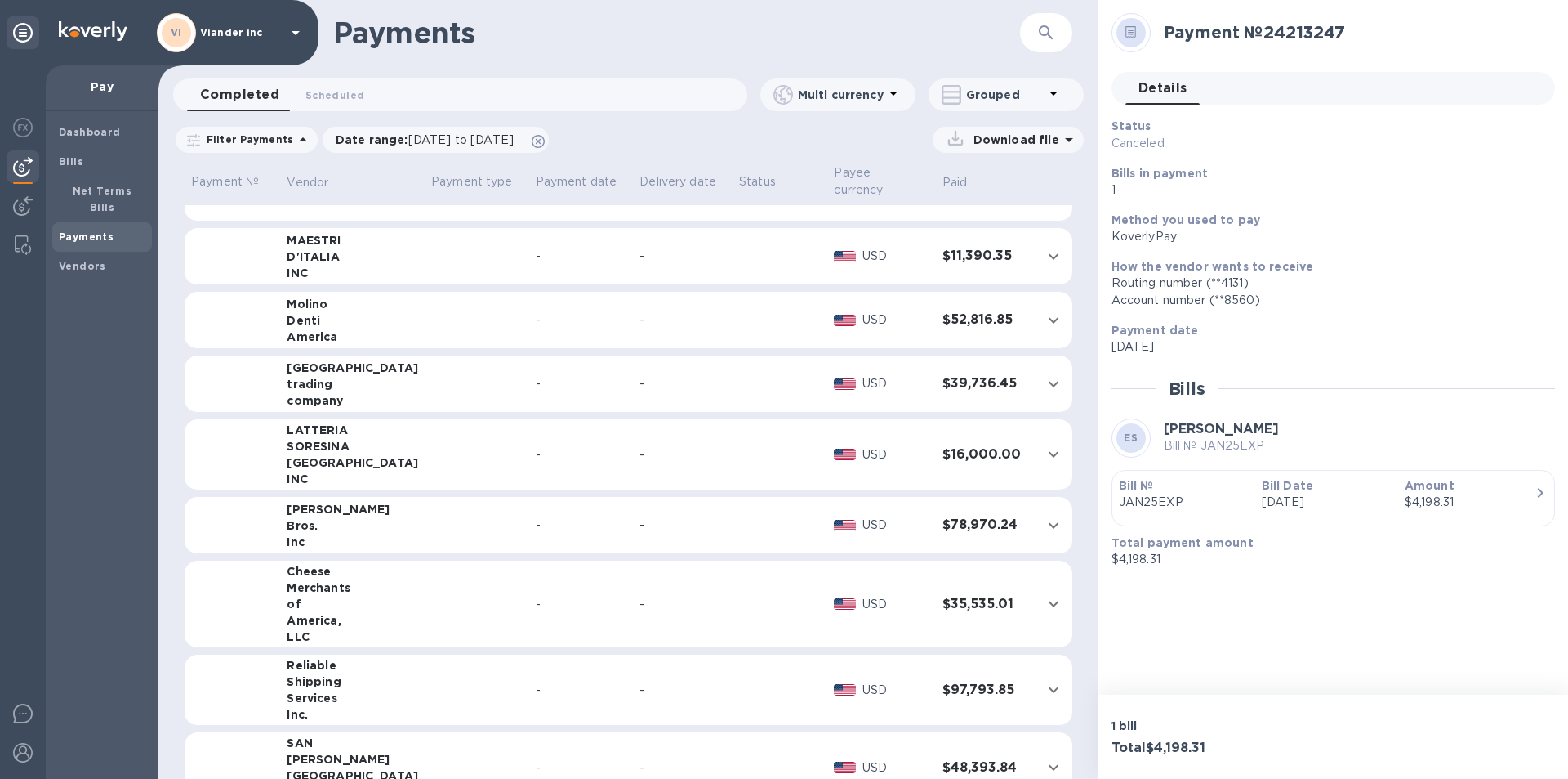
scroll to position [1226, 0]
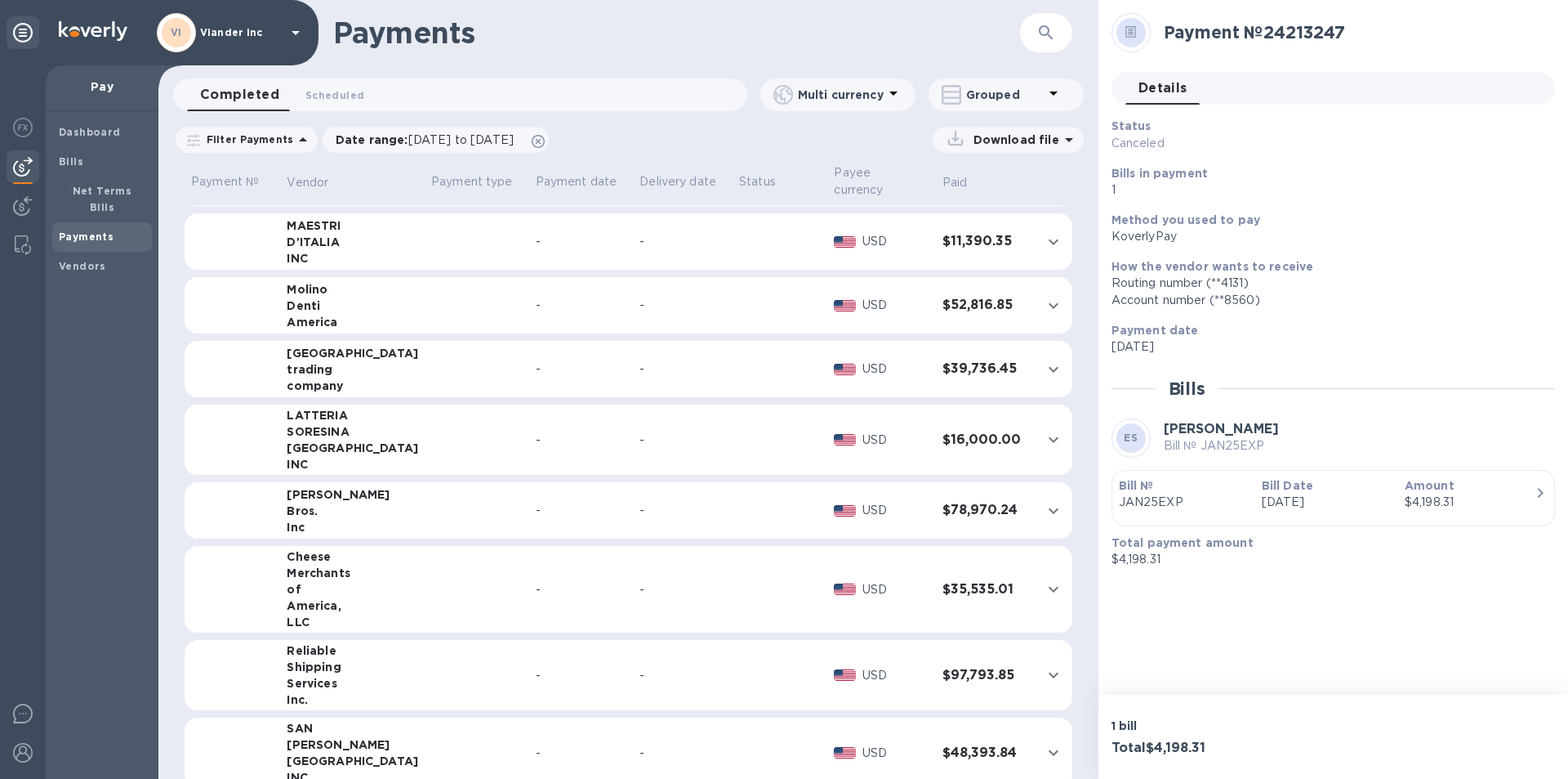
click at [425, 580] on td at bounding box center [477, 589] width 105 height 87
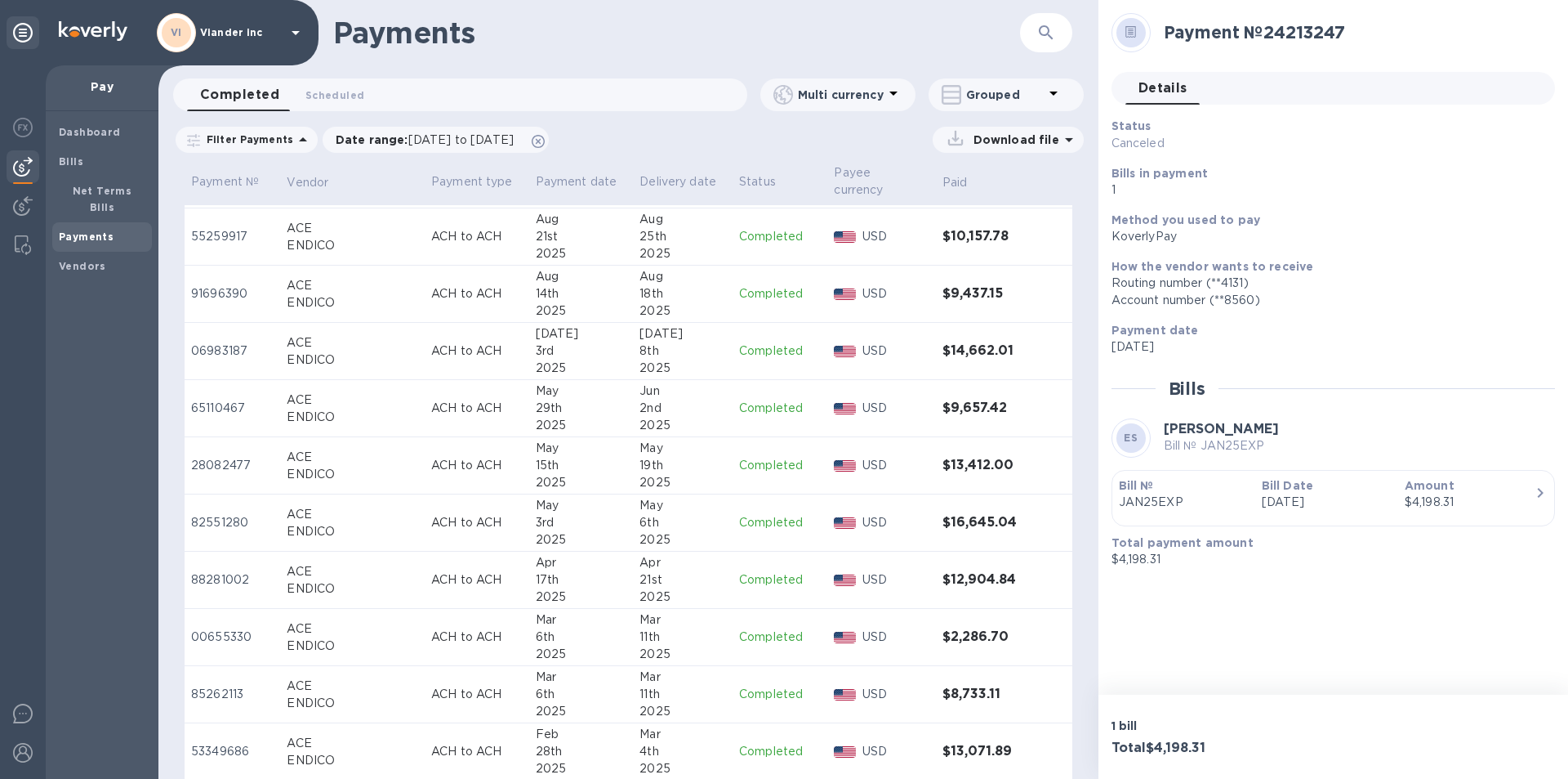
scroll to position [0, 0]
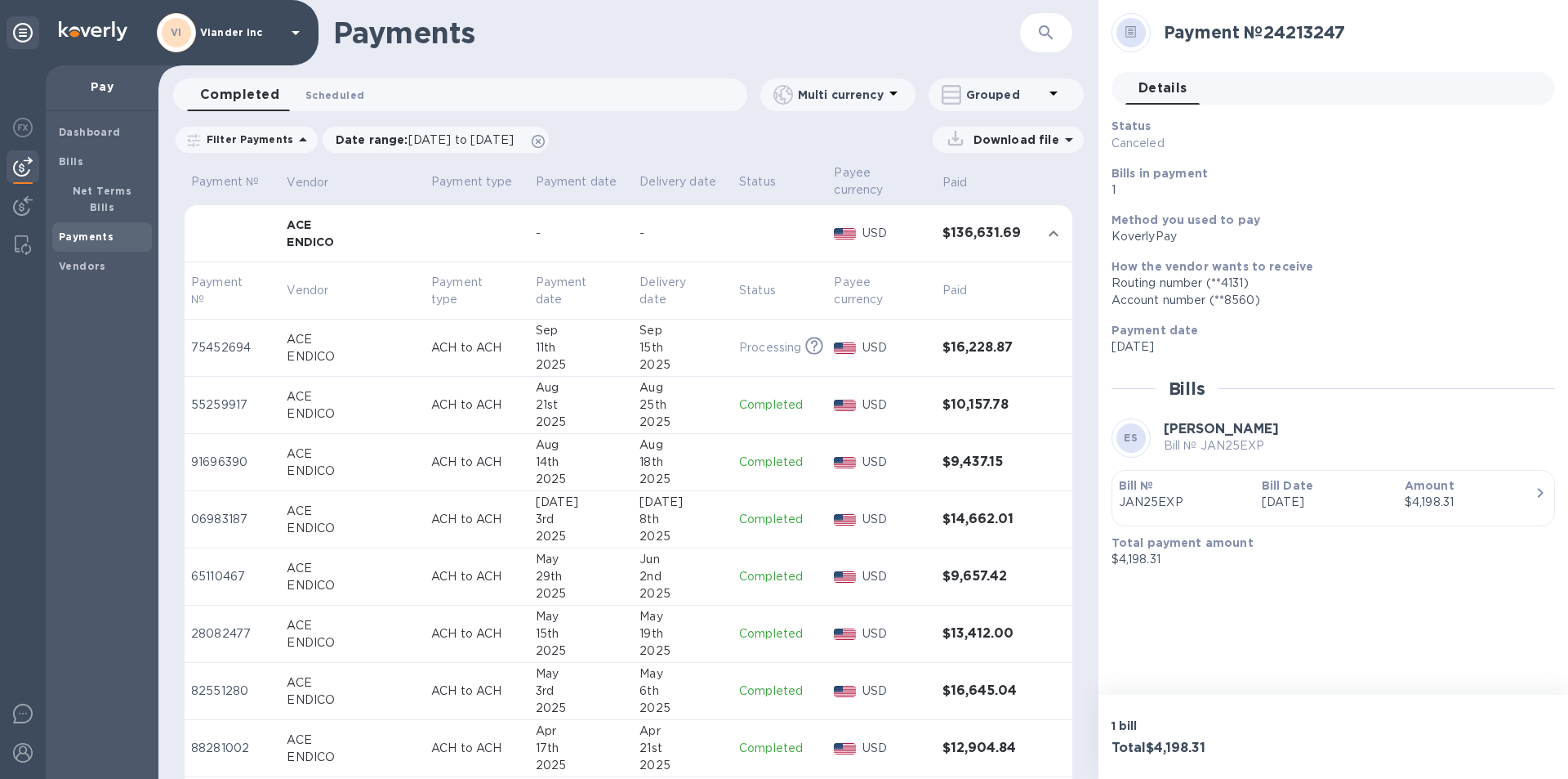
click at [352, 91] on span "Scheduled 0" at bounding box center [335, 95] width 59 height 17
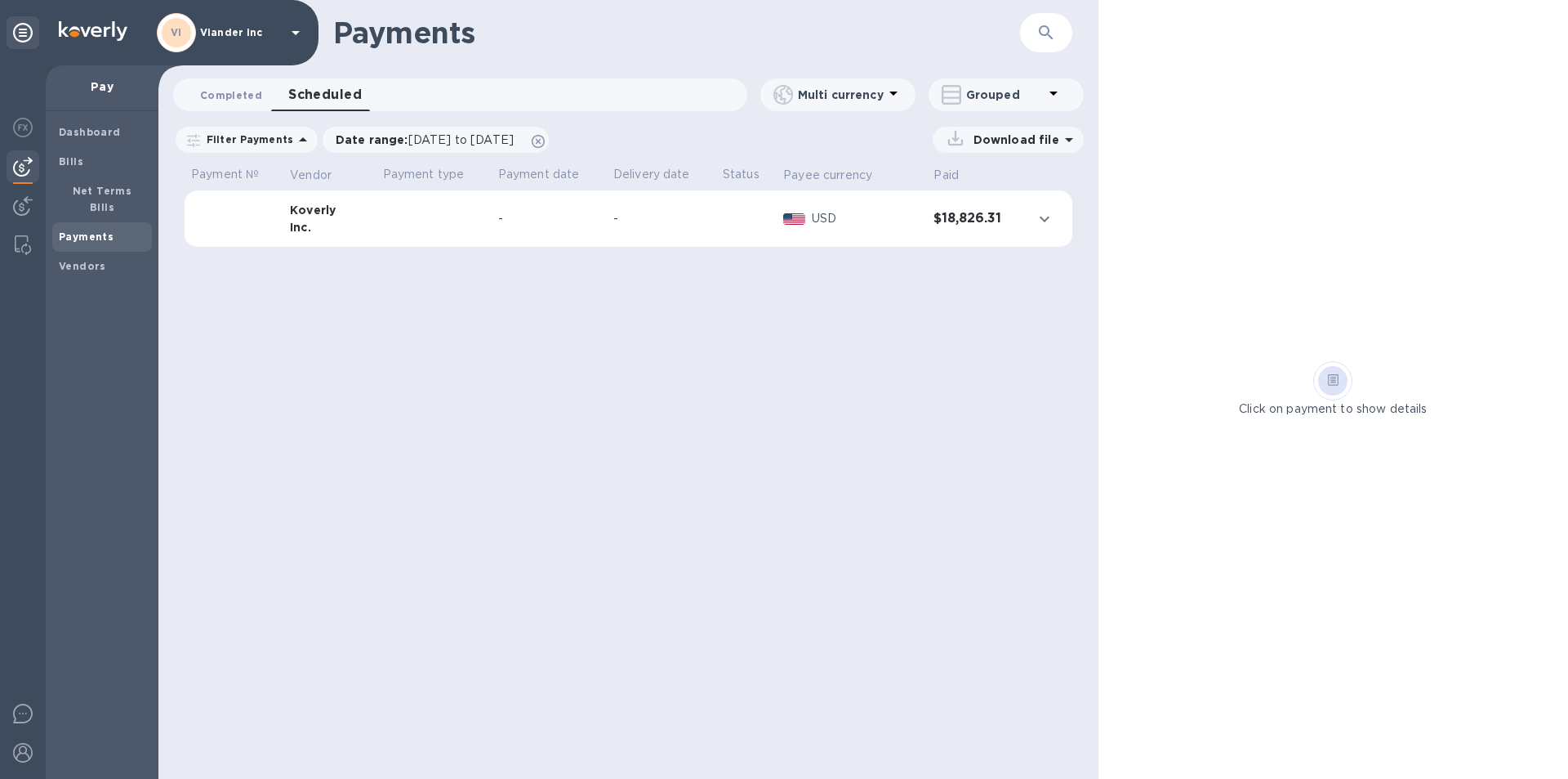
click at [226, 97] on span "Completed 0" at bounding box center [231, 95] width 62 height 17
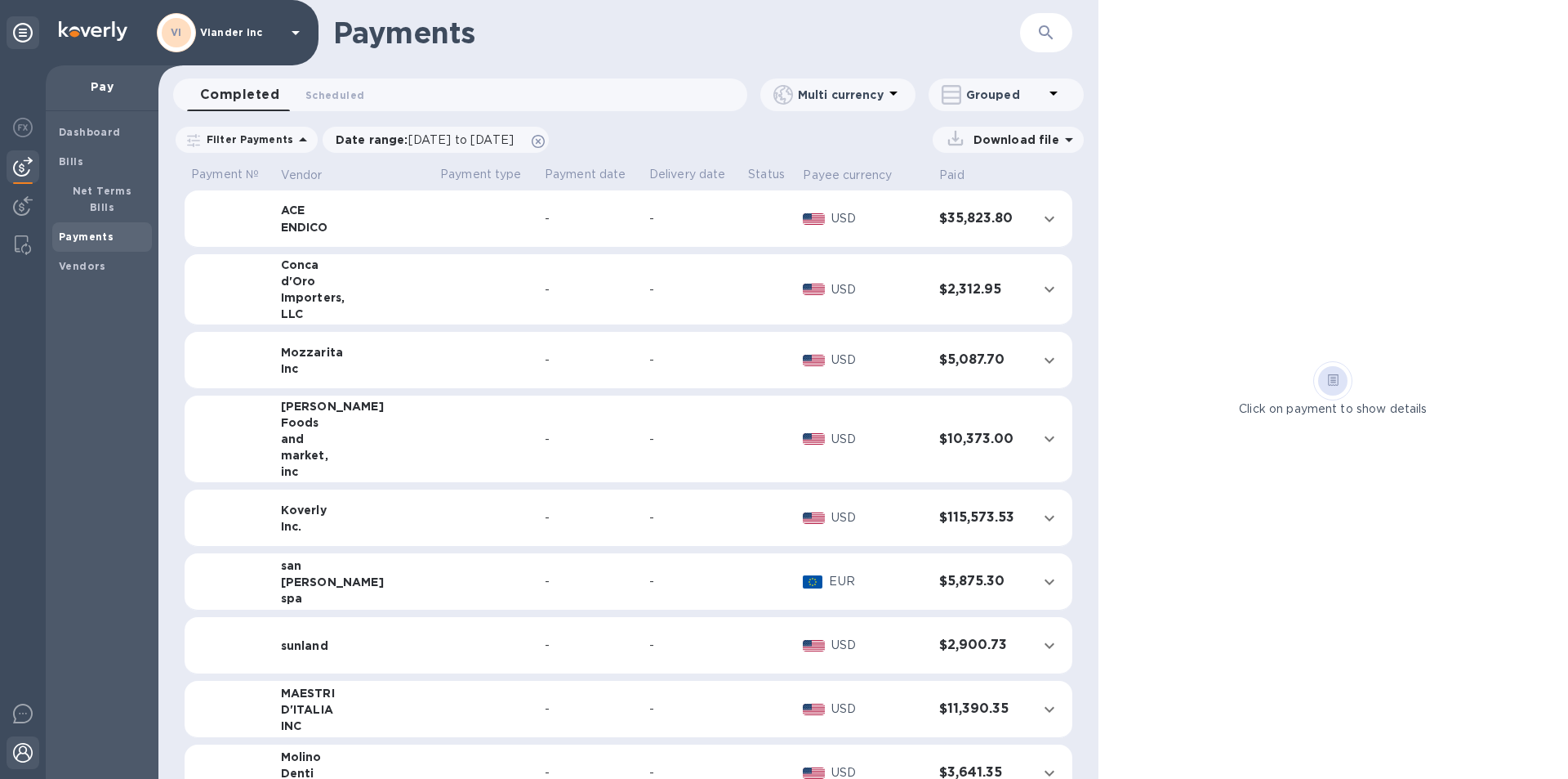
click at [25, 759] on img at bounding box center [23, 753] width 20 height 20
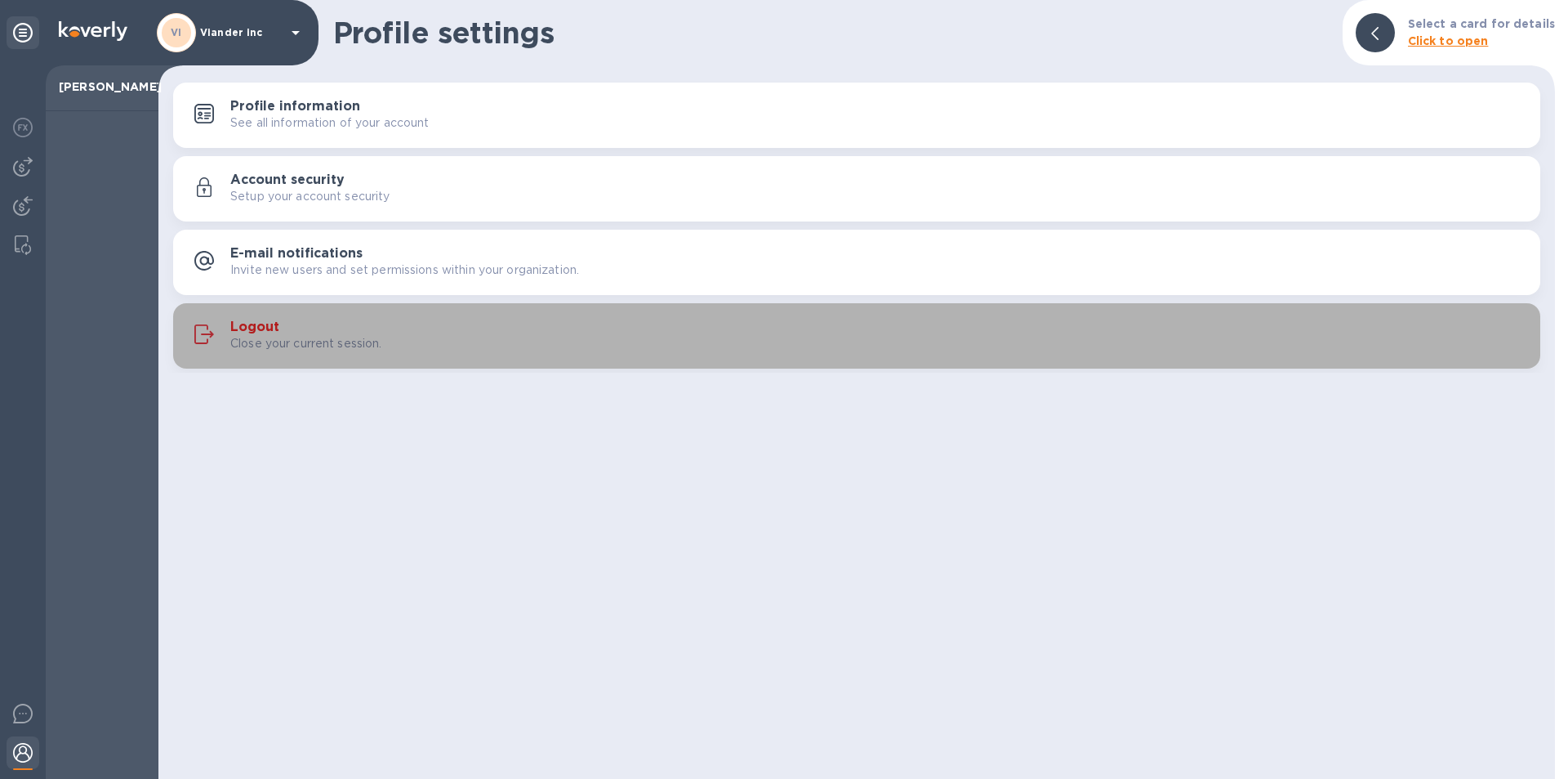
click at [258, 329] on h3 "Logout" at bounding box center [255, 327] width 49 height 16
